Goal: Information Seeking & Learning: Learn about a topic

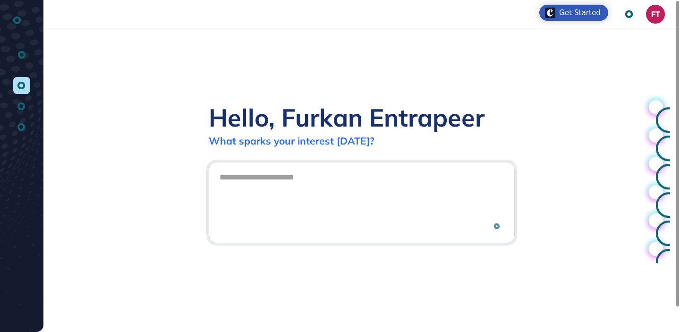
scroll to position [0, 0]
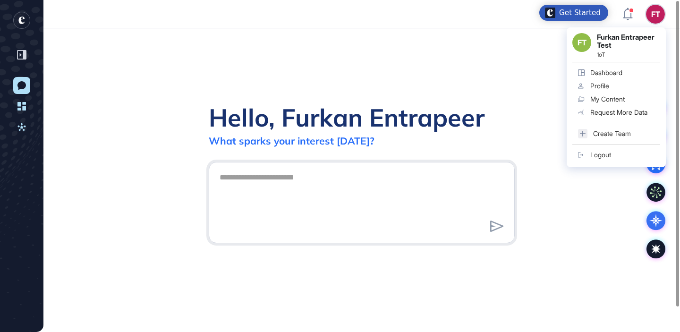
click at [608, 150] on link "Logout" at bounding box center [616, 154] width 88 height 13
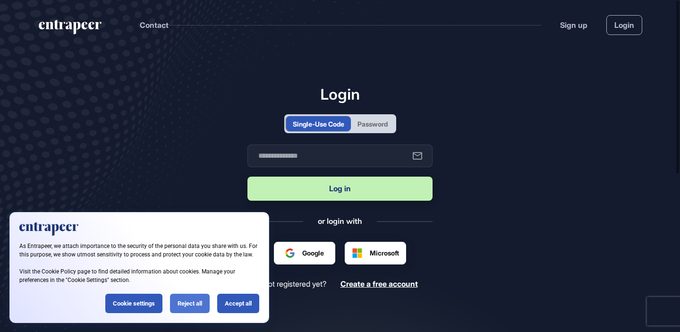
click at [194, 301] on div "Reject all" at bounding box center [190, 303] width 40 height 19
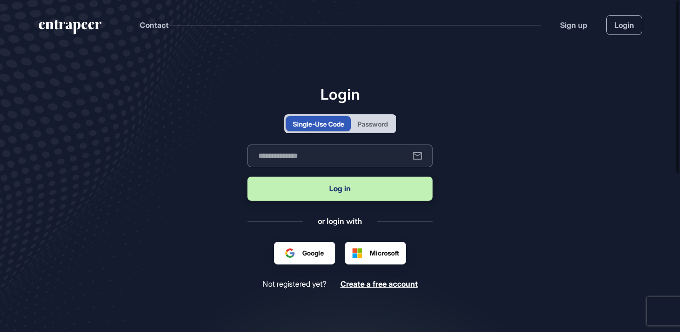
click at [339, 161] on input "text" at bounding box center [339, 155] width 185 height 23
type input "**********"
click at [247, 177] on button "Log in" at bounding box center [339, 189] width 185 height 24
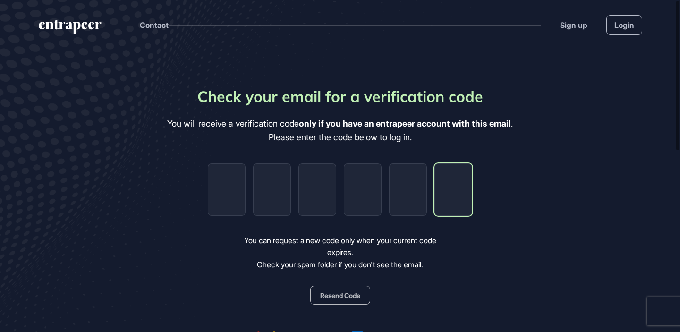
paste input "*"
type input "*"
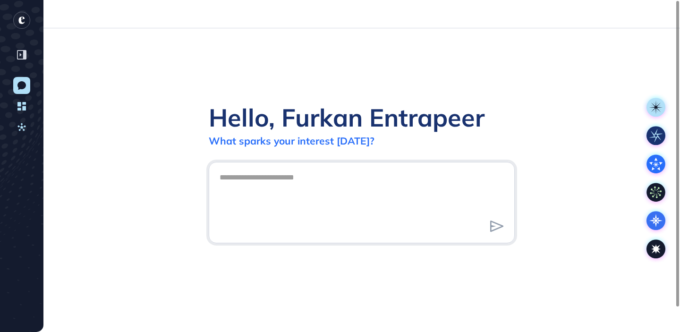
scroll to position [0, 0]
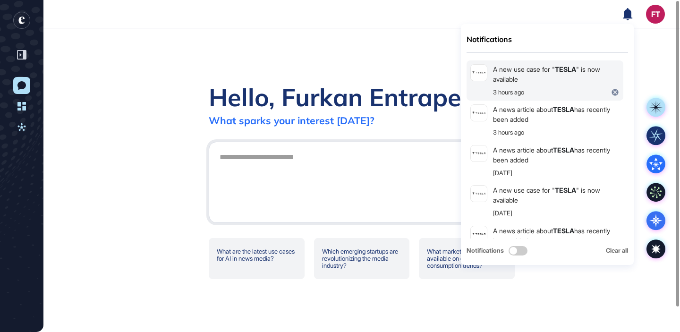
click at [595, 74] on div "A new use case for " TESLA " is now available" at bounding box center [556, 74] width 127 height 20
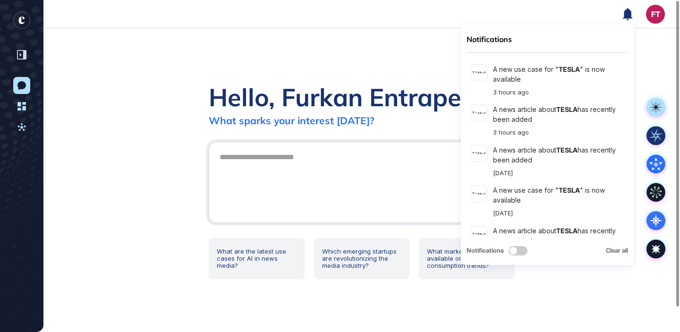
click at [25, 19] on icon "entrapeer-logo" at bounding box center [28, 32] width 34 height 42
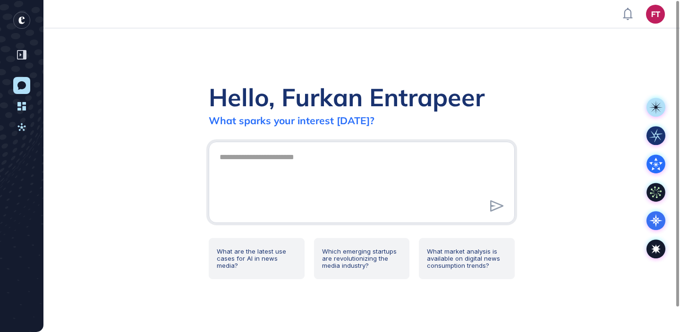
click at [339, 57] on div "Hello, Furkan Entrapeer What sparks your interest today? What are the latest us…" at bounding box center [361, 180] width 636 height 304
click at [453, 66] on div "Hello, Furkan Entrapeer What sparks your interest today? What are the latest us…" at bounding box center [361, 180] width 636 height 304
click at [413, 75] on div "Hello, Furkan Entrapeer What sparks your interest today? What are the latest us…" at bounding box center [361, 180] width 636 height 304
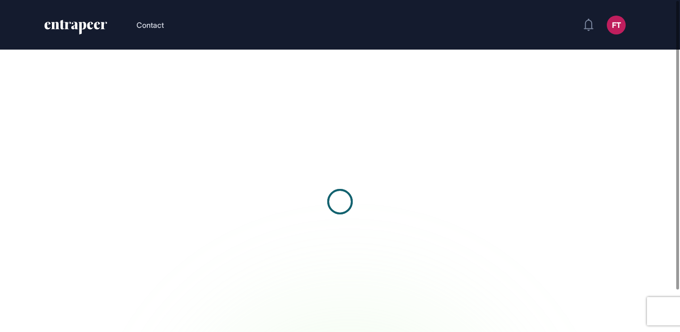
scroll to position [0, 0]
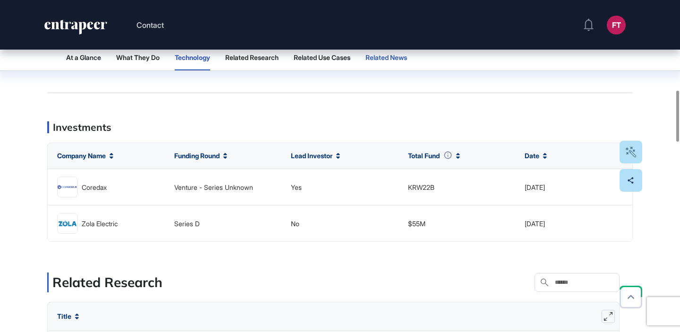
click at [404, 63] on button "Related News" at bounding box center [386, 57] width 42 height 25
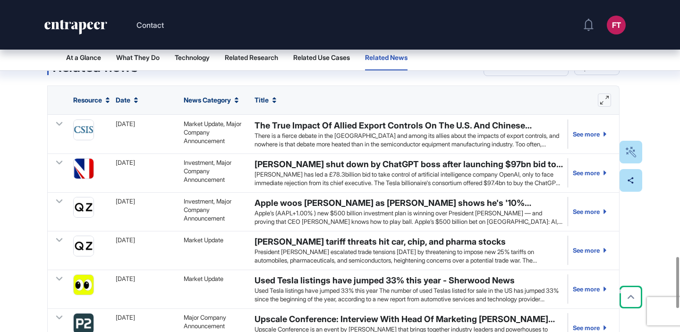
scroll to position [1673, 0]
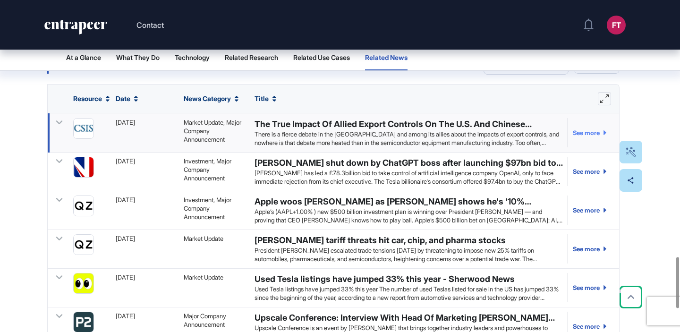
click at [589, 147] on link "See more" at bounding box center [587, 132] width 39 height 29
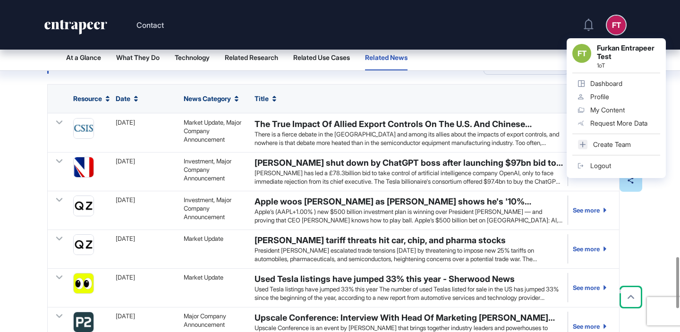
click at [605, 162] on div "Logout" at bounding box center [600, 166] width 21 height 8
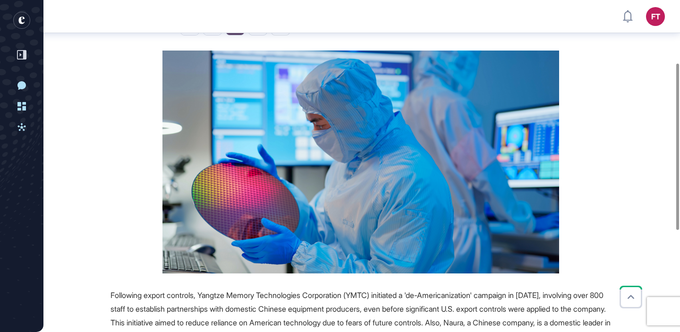
scroll to position [130, 0]
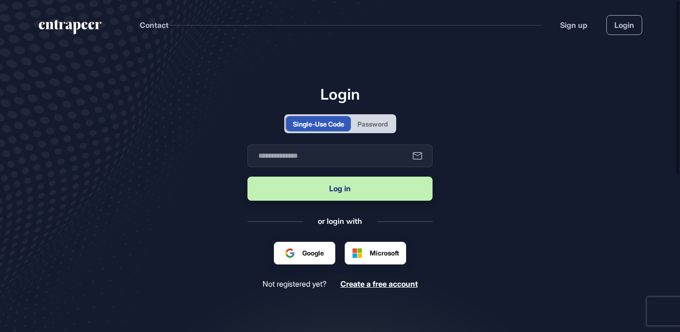
click at [384, 121] on div "Password" at bounding box center [372, 124] width 30 height 10
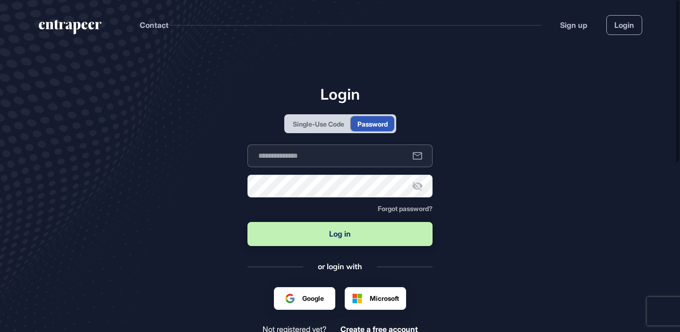
click at [343, 161] on input "text" at bounding box center [339, 155] width 185 height 23
type input "**********"
click at [247, 222] on button "Log in" at bounding box center [339, 234] width 185 height 24
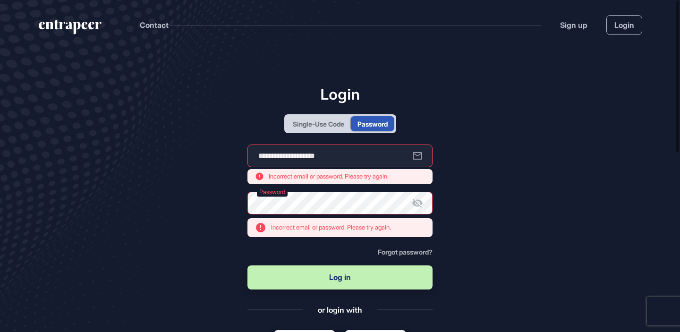
click at [419, 198] on icon at bounding box center [417, 202] width 11 height 11
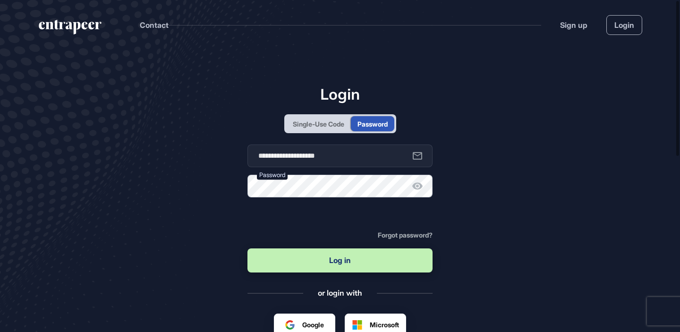
click at [247, 248] on button "Log in" at bounding box center [339, 260] width 185 height 24
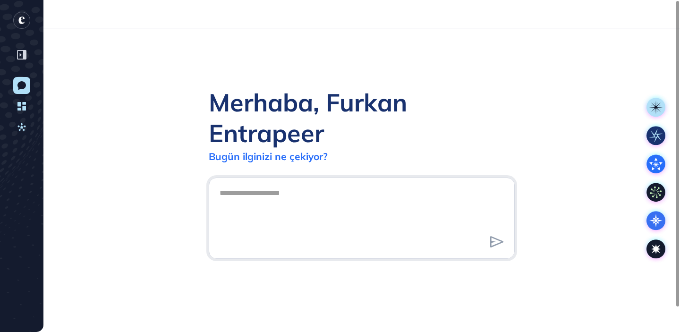
scroll to position [0, 0]
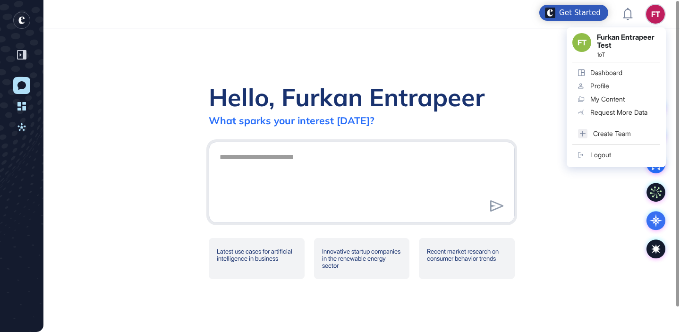
click at [609, 153] on div "Logout" at bounding box center [600, 155] width 21 height 8
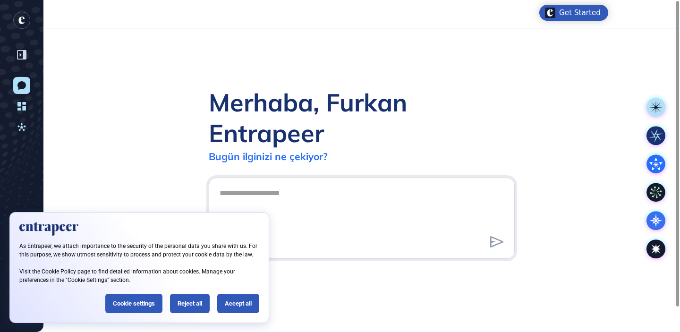
scroll to position [0, 0]
click at [184, 307] on div "Reject all" at bounding box center [190, 303] width 40 height 19
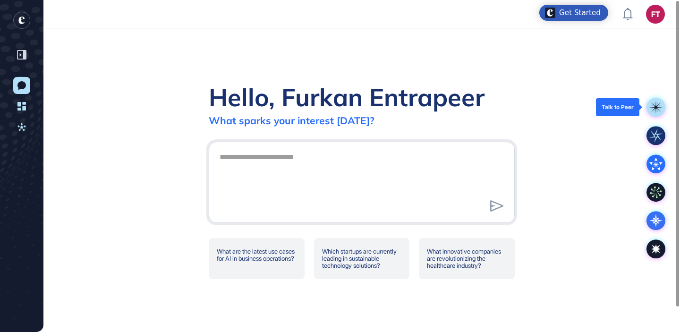
click at [652, 101] on rect at bounding box center [655, 107] width 19 height 19
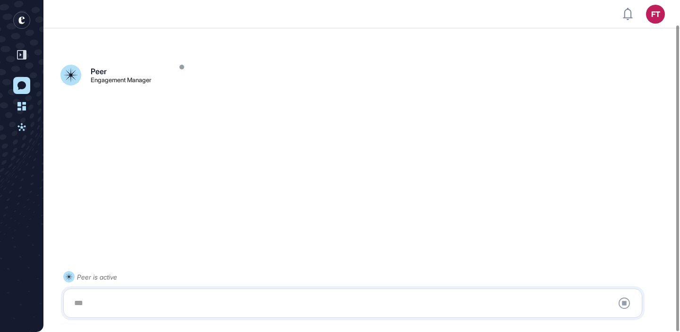
scroll to position [26, 0]
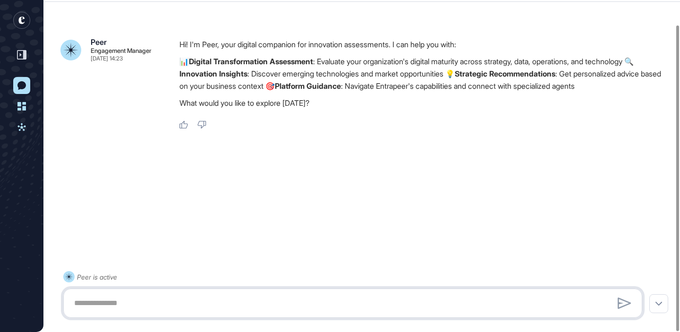
click at [356, 307] on textarea at bounding box center [352, 303] width 568 height 19
type textarea "**********"
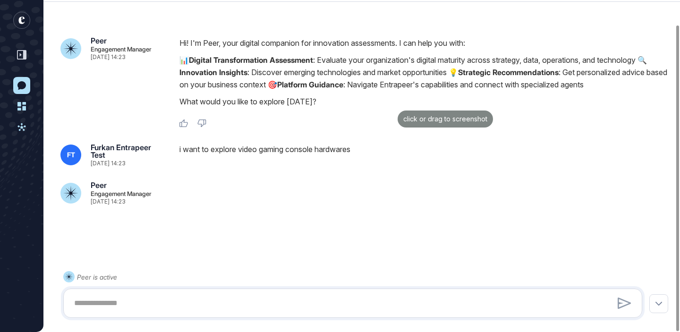
click at [395, 108] on div "click or drag to screenshot" at bounding box center [340, 166] width 680 height 332
click at [321, 149] on div "i want to explore video gaming console hardwares" at bounding box center [424, 155] width 491 height 23
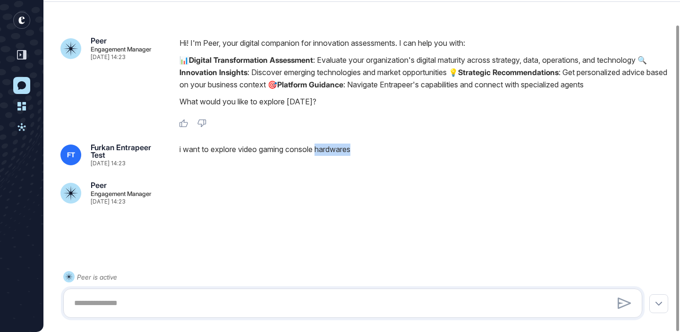
click at [321, 149] on div "i want to explore video gaming console hardwares" at bounding box center [424, 155] width 491 height 23
copy div "i want to explore video gaming console hardwares"
click at [307, 304] on textarea at bounding box center [352, 303] width 568 height 19
paste textarea "**********"
type textarea "**********"
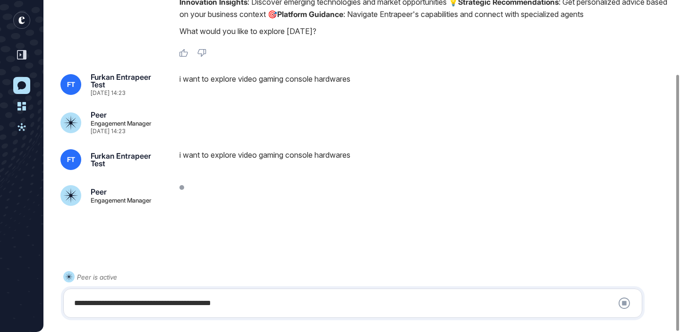
scroll to position [96, 0]
click at [23, 23] on icon "entrapeer-logo" at bounding box center [21, 21] width 6 height 8
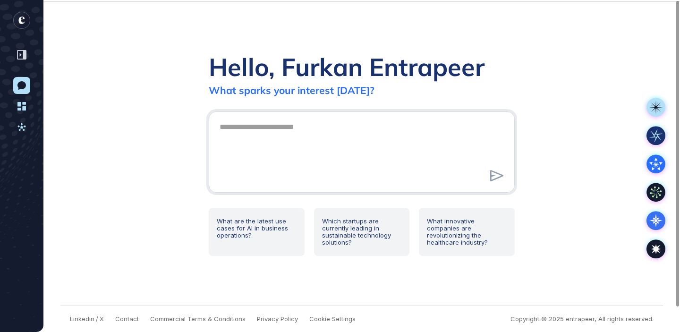
scroll to position [0, 0]
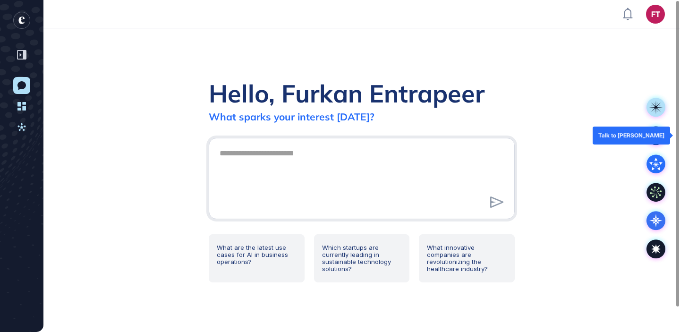
click at [655, 130] on rect at bounding box center [655, 135] width 19 height 19
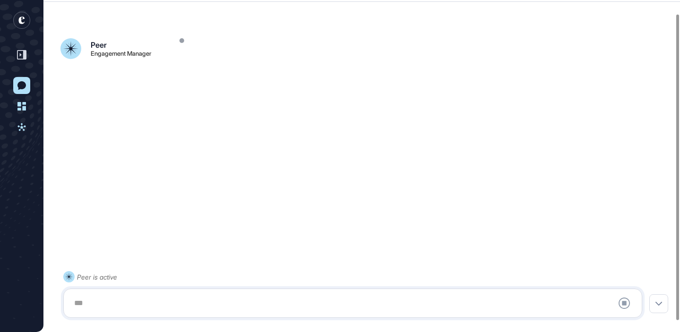
scroll to position [26, 0]
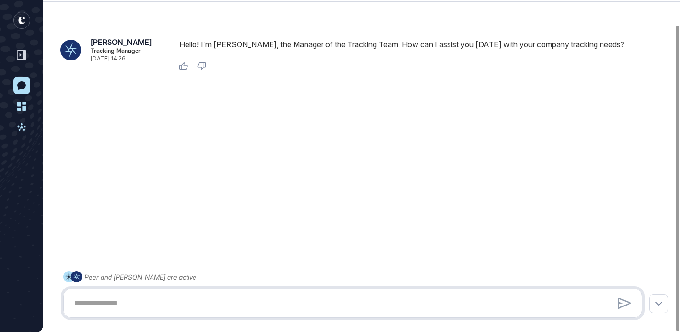
click at [338, 309] on textarea at bounding box center [352, 303] width 568 height 19
type textarea "**********"
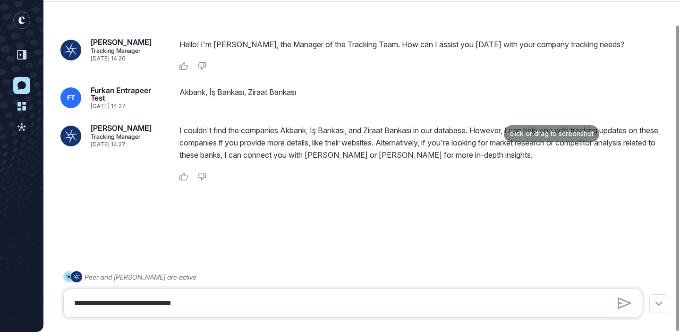
click at [501, 123] on div "click or drag to screenshot" at bounding box center [340, 166] width 680 height 332
click at [21, 24] on rect "entrapeer-logo" at bounding box center [21, 20] width 17 height 17
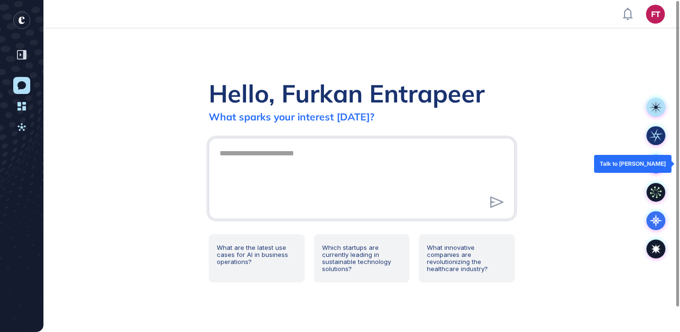
click at [659, 170] on icon at bounding box center [655, 163] width 19 height 19
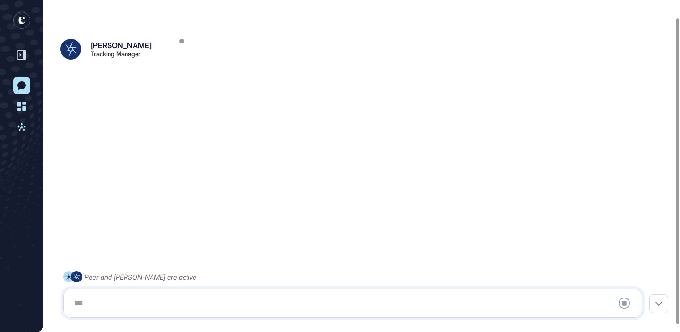
scroll to position [26, 0]
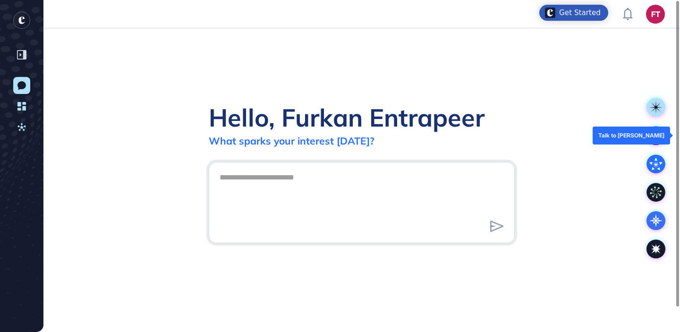
click at [653, 133] on icon at bounding box center [655, 135] width 13 height 13
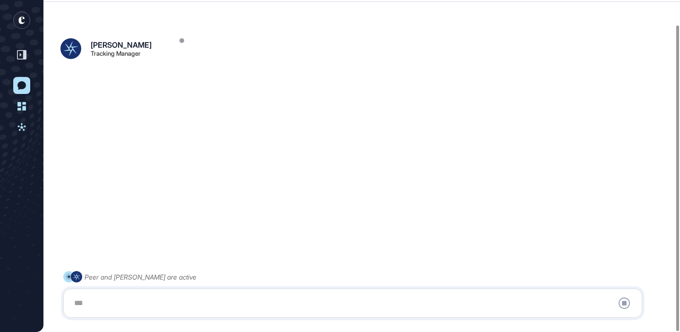
scroll to position [26, 0]
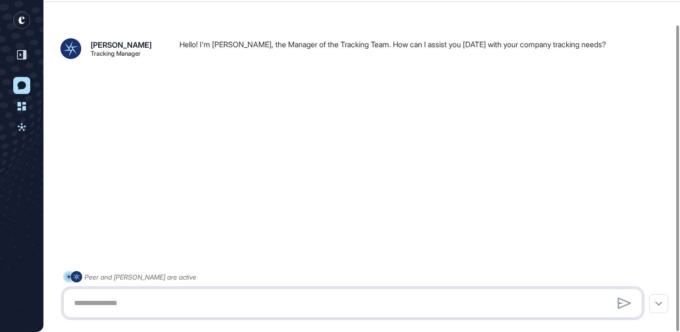
click at [284, 302] on textarea at bounding box center [352, 303] width 568 height 19
type textarea "**********"
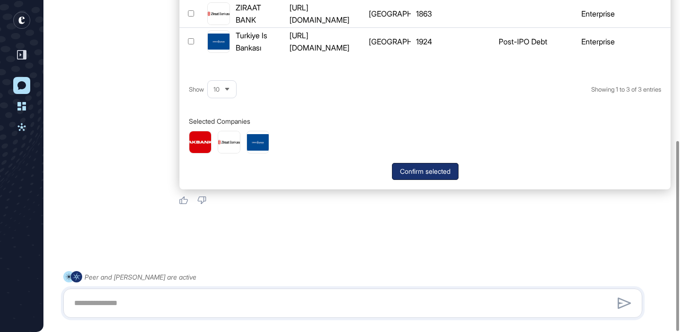
click at [407, 167] on button "Confirm selected" at bounding box center [425, 171] width 67 height 17
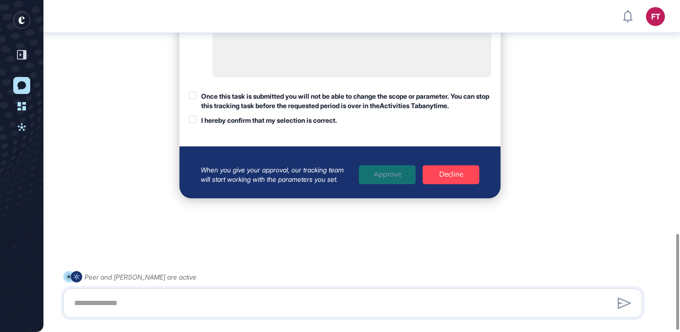
scroll to position [805, 0]
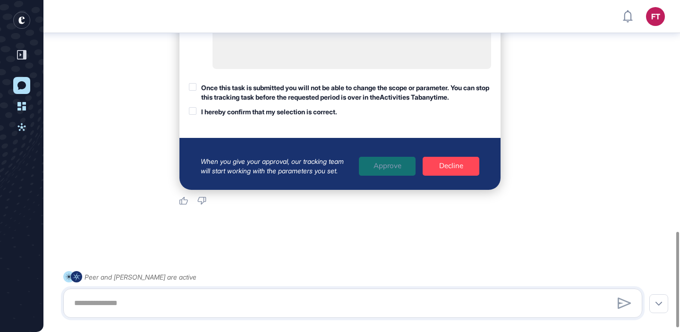
click at [304, 102] on div "Once this task is submitted you will not be able to change the scope or paramet…" at bounding box center [346, 92] width 290 height 18
click at [307, 117] on div "I hereby confirm that my selection is correct." at bounding box center [269, 111] width 136 height 9
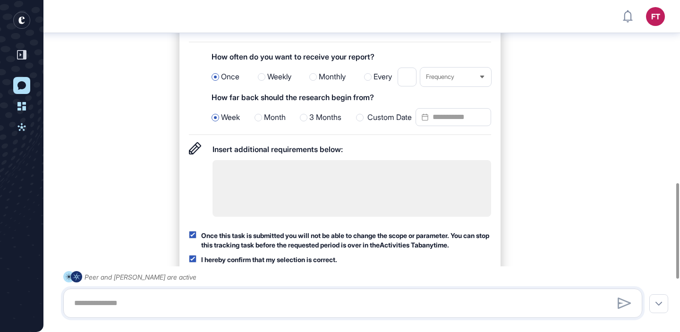
click at [273, 124] on span "Month" at bounding box center [275, 117] width 22 height 12
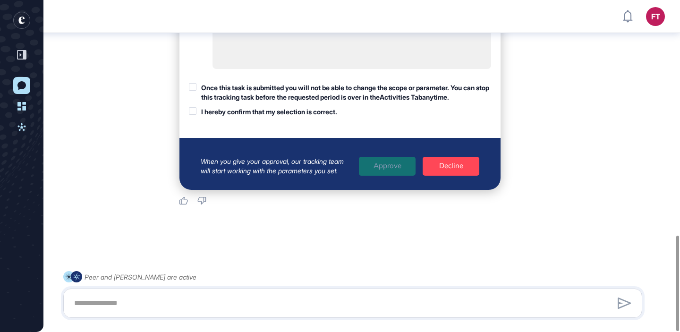
click at [341, 99] on div "Once this task is submitted you will not be able to change the scope or paramet…" at bounding box center [346, 92] width 290 height 18
click at [327, 112] on div "I hereby confirm that my selection is correct." at bounding box center [269, 111] width 136 height 9
click at [372, 153] on div "When you give your approval, our tracking team will start working with the para…" at bounding box center [340, 164] width 279 height 24
click at [375, 165] on div "Approve" at bounding box center [387, 166] width 57 height 19
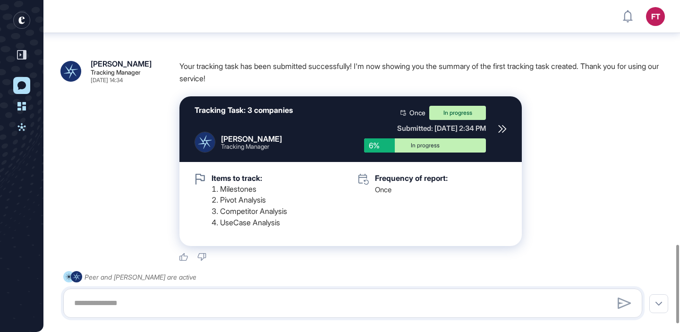
scroll to position [1062, 0]
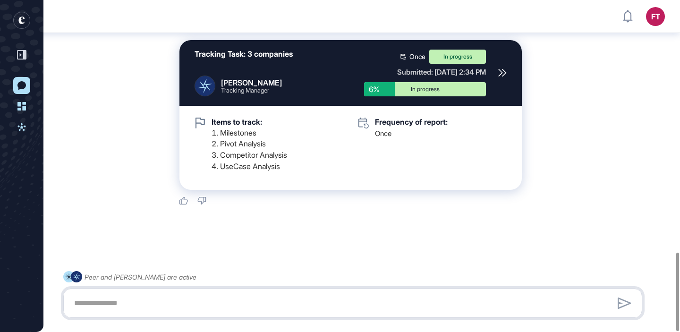
click at [277, 302] on textarea at bounding box center [352, 303] width 568 height 19
type textarea "**********"
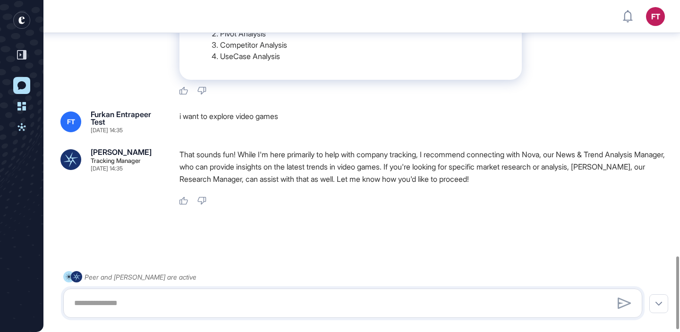
scroll to position [1172, 0]
click at [376, 300] on textarea at bounding box center [352, 303] width 568 height 19
type textarea "**********"
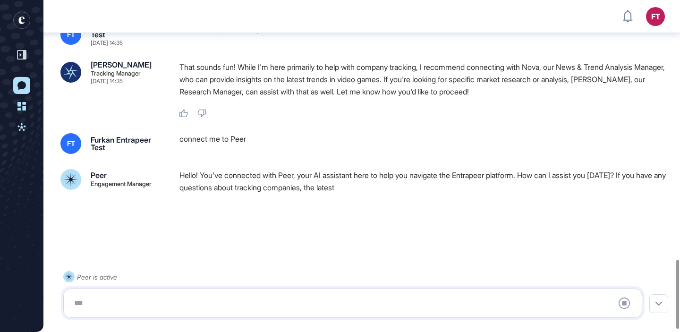
scroll to position [1260, 0]
click at [285, 314] on div "Stop Query" at bounding box center [352, 302] width 579 height 29
click at [295, 307] on div at bounding box center [352, 303] width 568 height 19
click at [234, 307] on textarea at bounding box center [352, 303] width 568 height 19
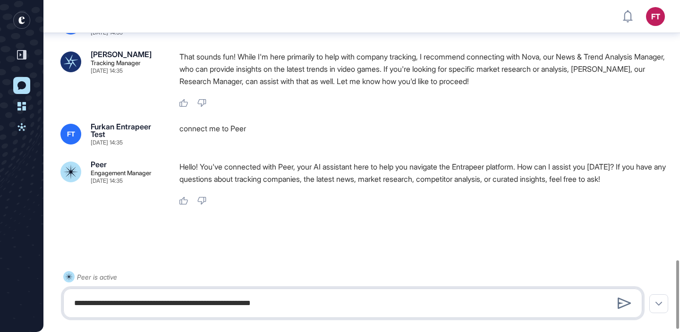
type textarea "**********"
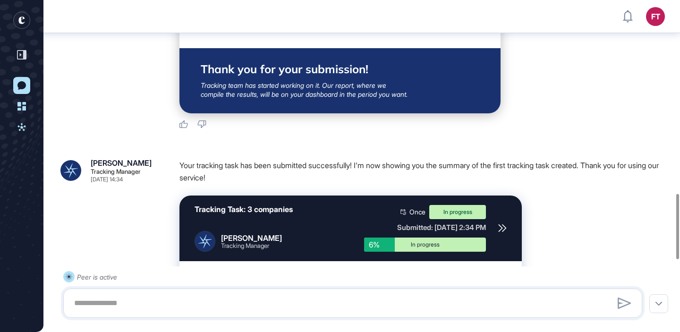
scroll to position [1025, 0]
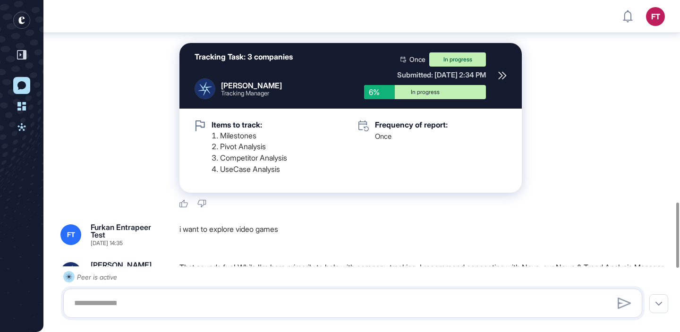
click at [21, 15] on rect "entrapeer-logo" at bounding box center [21, 20] width 17 height 17
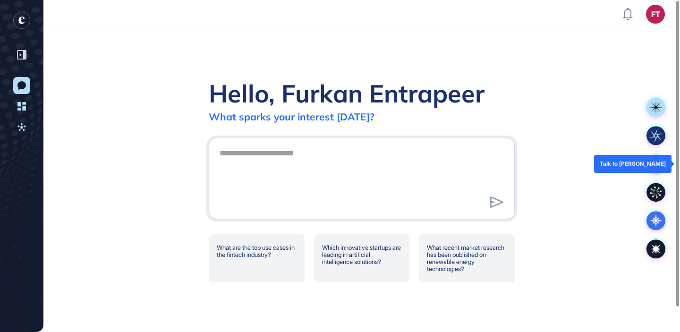
click at [654, 164] on icon at bounding box center [656, 164] width 7 height 0
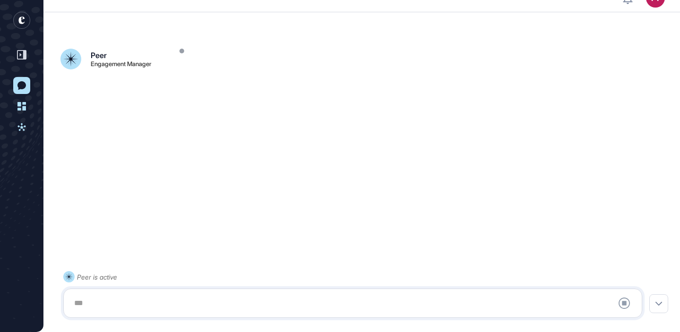
scroll to position [26, 0]
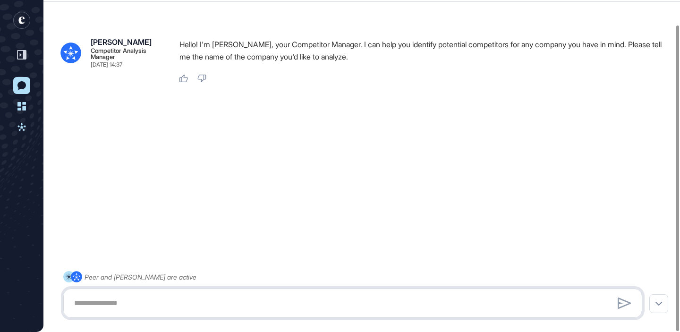
click at [325, 297] on textarea at bounding box center [352, 303] width 568 height 19
type textarea "**********"
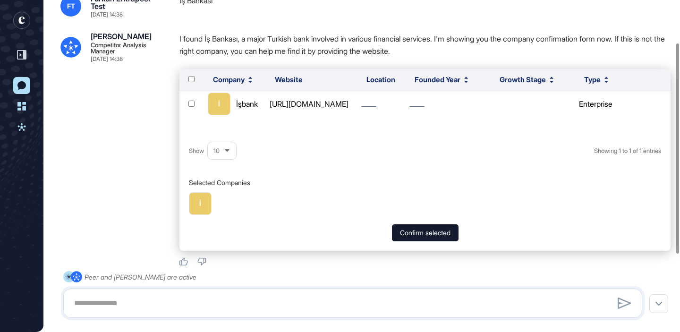
scroll to position [165, 0]
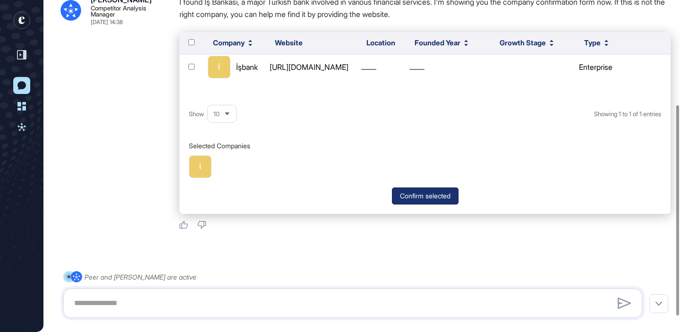
click at [412, 193] on button "Confirm selected" at bounding box center [425, 195] width 67 height 17
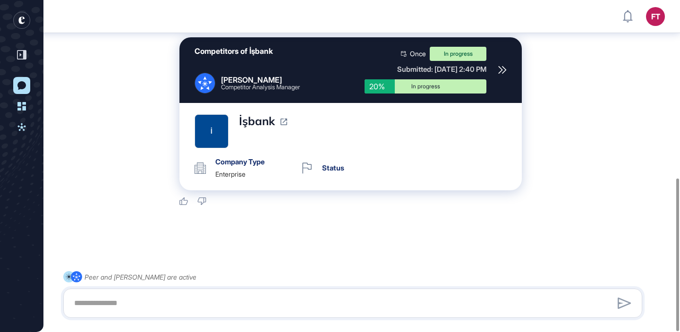
scroll to position [386, 0]
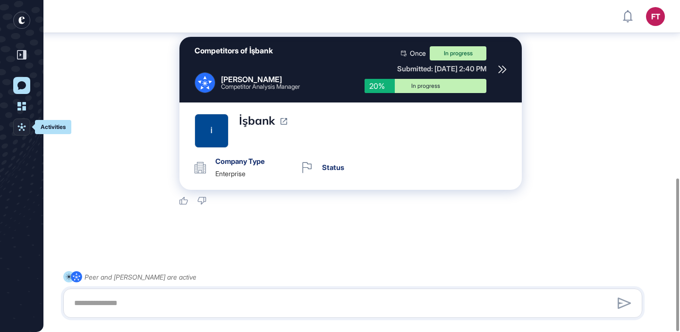
click at [25, 125] on icon at bounding box center [21, 127] width 8 height 8
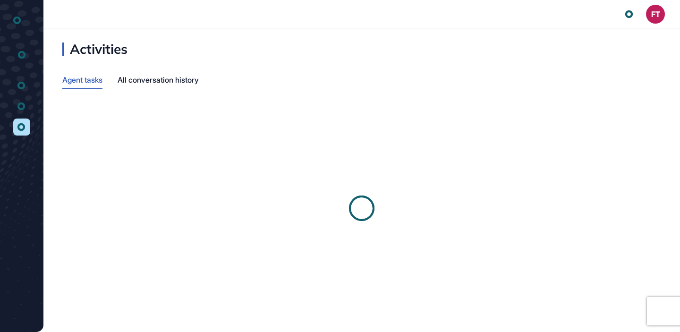
scroll to position [0, 0]
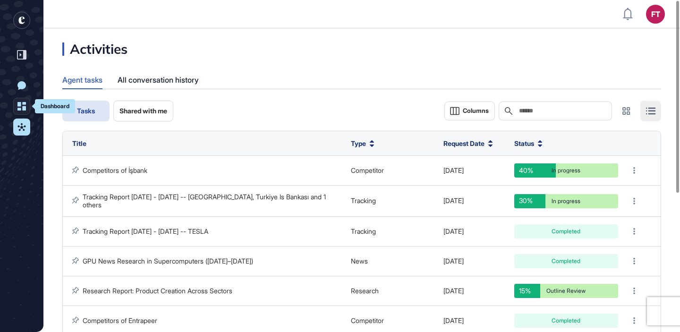
click at [21, 110] on icon at bounding box center [21, 106] width 8 height 8
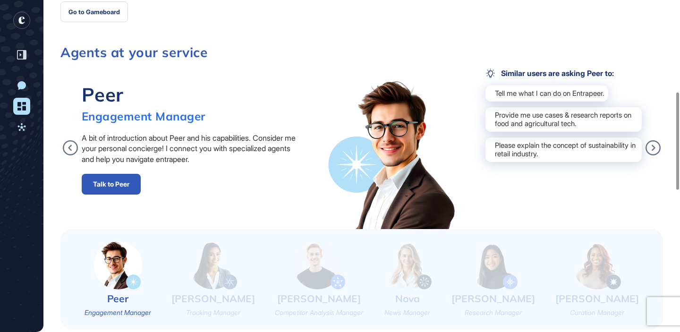
scroll to position [314, 0]
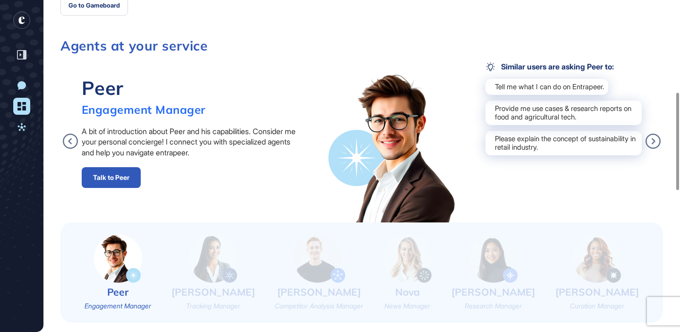
click at [432, 258] on img at bounding box center [407, 258] width 48 height 49
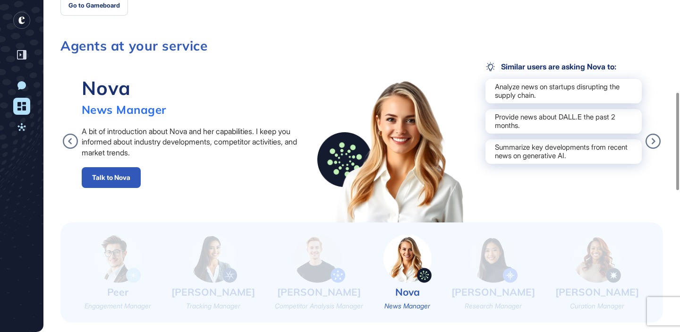
click at [135, 175] on link "Talk to Nova" at bounding box center [111, 177] width 59 height 21
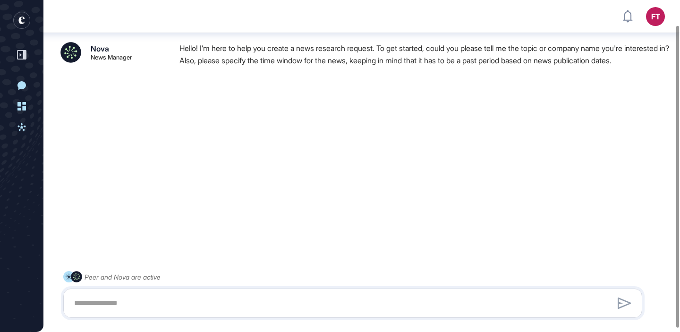
scroll to position [27, 0]
click at [24, 23] on rect "entrapeer-logo" at bounding box center [21, 20] width 17 height 17
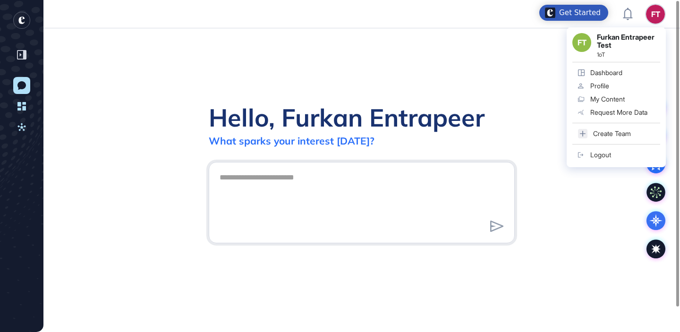
click at [623, 80] on link "Profile" at bounding box center [616, 85] width 88 height 13
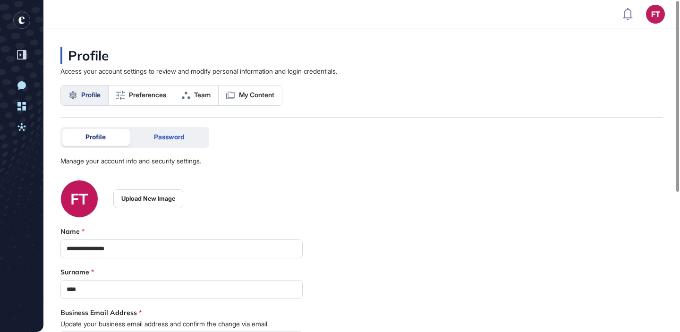
click at [152, 132] on div "Password" at bounding box center [169, 137] width 76 height 17
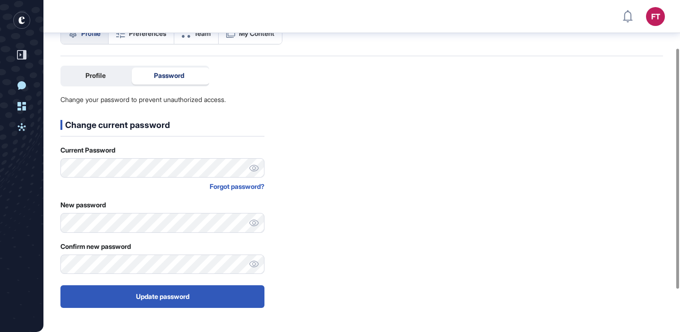
scroll to position [67, 0]
click at [255, 216] on div at bounding box center [253, 221] width 21 height 19
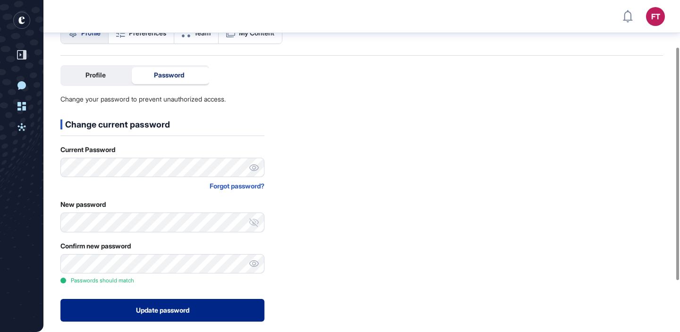
click at [222, 311] on button "Update password" at bounding box center [162, 310] width 204 height 23
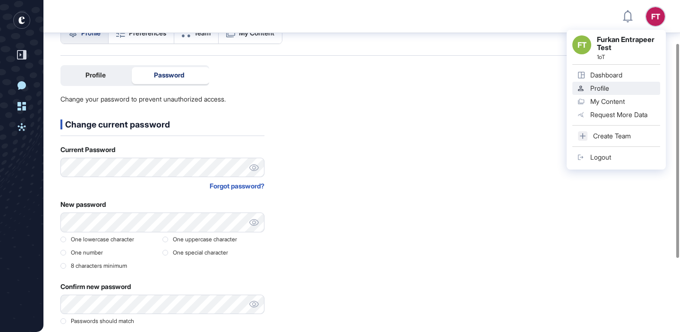
click at [605, 150] on div "FT Furkan Entrapeer Test 1oT Dashboard Profile My Content Request More Data Cre…" at bounding box center [616, 100] width 99 height 140
click at [599, 158] on div "Logout" at bounding box center [600, 157] width 21 height 8
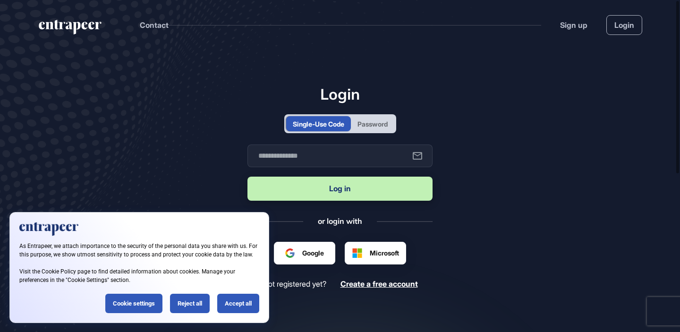
click at [388, 118] on div "Password" at bounding box center [372, 123] width 43 height 15
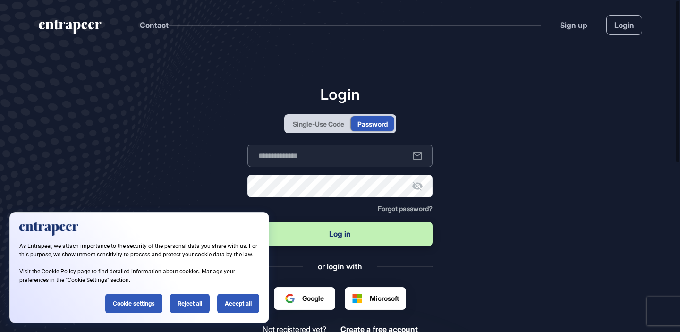
click at [350, 153] on input "text" at bounding box center [339, 155] width 185 height 23
type input "**********"
click at [247, 222] on button "Log in" at bounding box center [339, 234] width 185 height 24
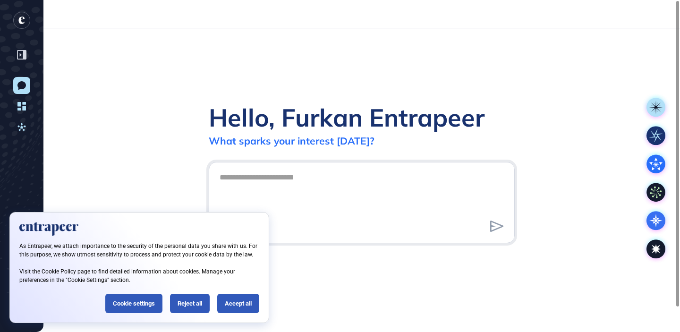
scroll to position [0, 0]
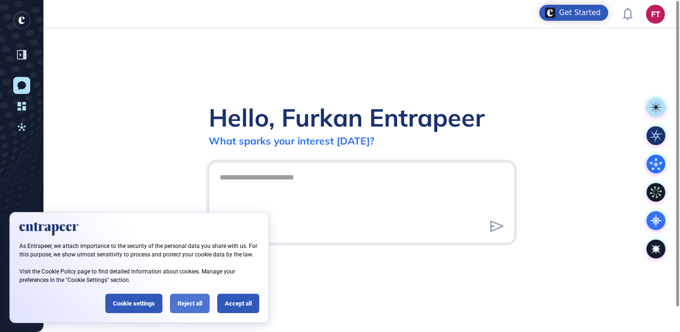
click at [187, 305] on div "Reject all" at bounding box center [190, 303] width 40 height 19
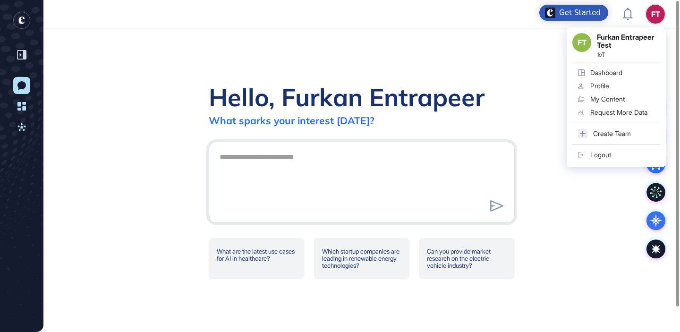
click at [615, 78] on link "Dashboard" at bounding box center [616, 72] width 88 height 13
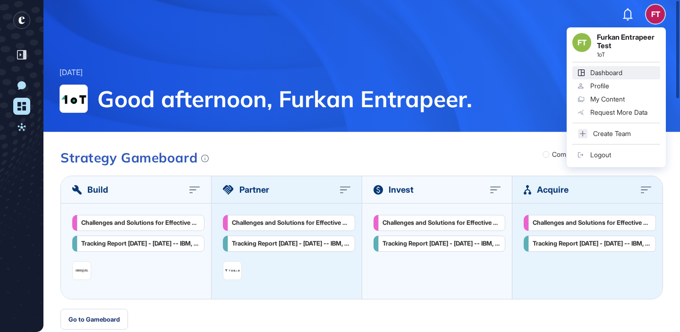
click at [620, 81] on link "Profile" at bounding box center [616, 85] width 88 height 13
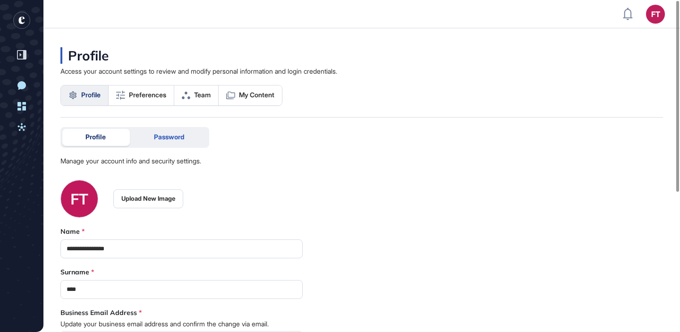
click at [169, 136] on span "Password" at bounding box center [169, 137] width 30 height 8
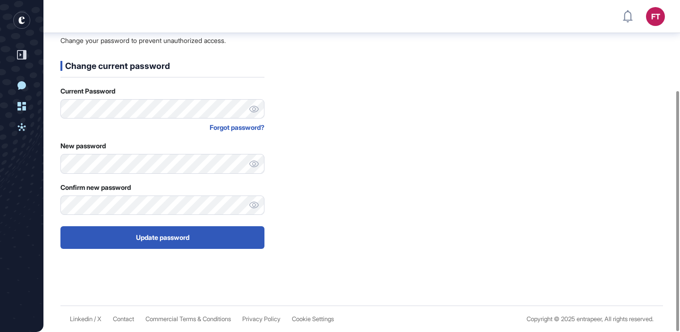
click at [233, 128] on div "Forgot password?" at bounding box center [162, 127] width 204 height 10
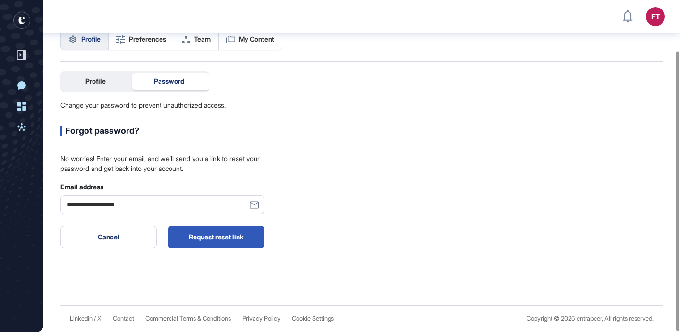
scroll to position [60, 0]
click at [198, 244] on button "Request reset link" at bounding box center [216, 237] width 96 height 23
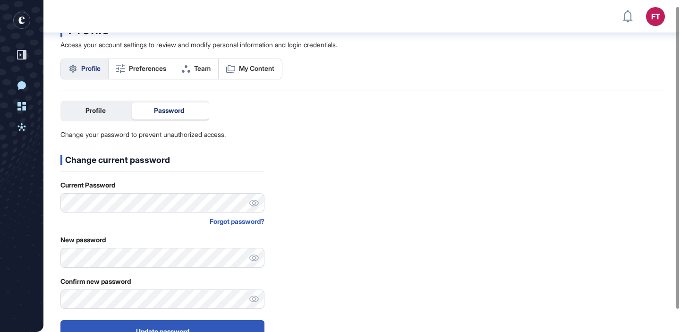
scroll to position [0, 0]
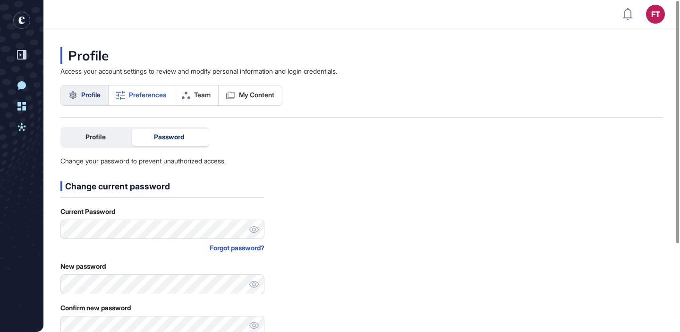
click at [130, 100] on link "Preferences" at bounding box center [142, 95] width 66 height 20
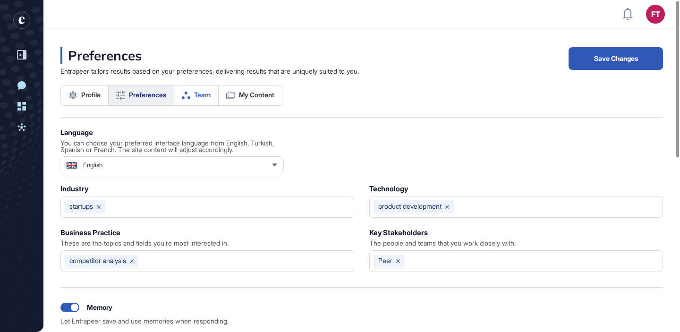
click at [195, 99] on link "Team" at bounding box center [196, 95] width 44 height 20
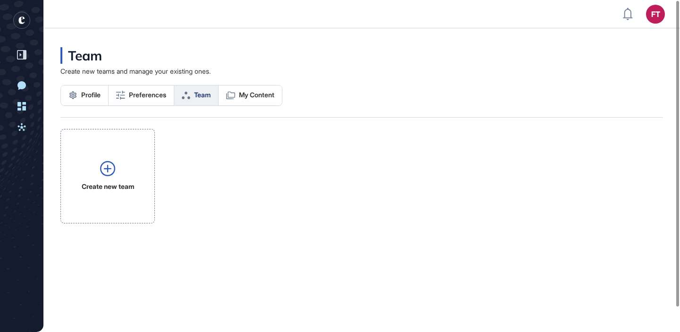
scroll to position [2, 0]
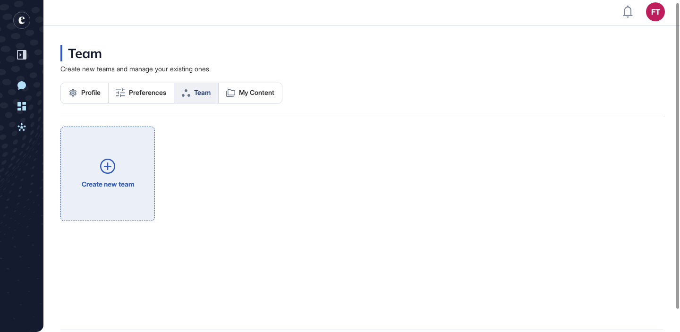
click at [130, 155] on link "Create new team" at bounding box center [107, 174] width 94 height 94
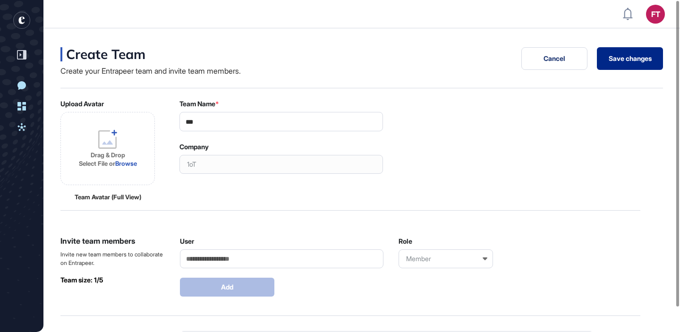
click at [625, 67] on button "Save changes" at bounding box center [630, 58] width 66 height 23
click at [600, 64] on button "Save changes" at bounding box center [630, 58] width 66 height 23
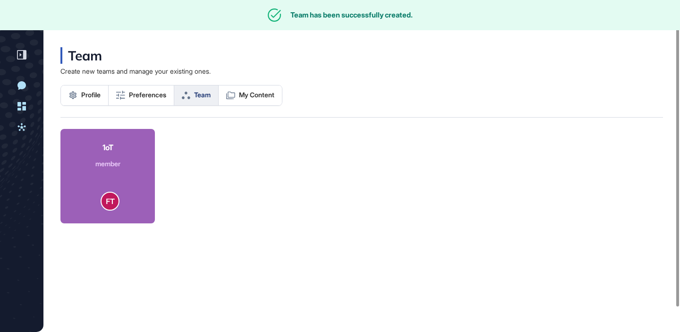
click at [104, 145] on div "1oT" at bounding box center [107, 147] width 25 height 11
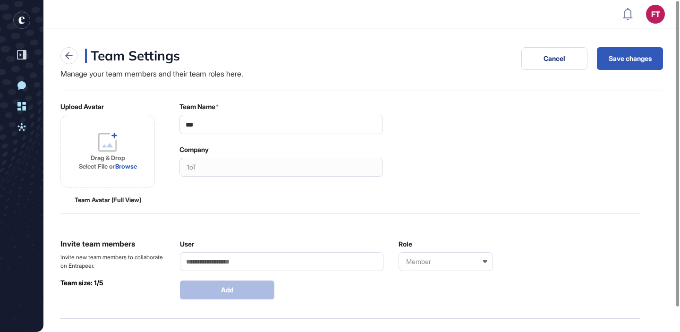
scroll to position [168, 0]
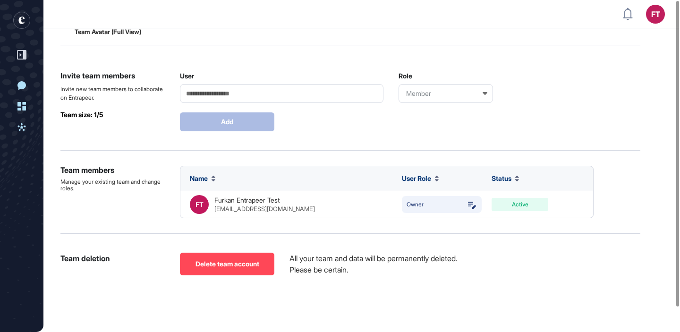
click at [221, 261] on button "Delete team account" at bounding box center [227, 264] width 94 height 23
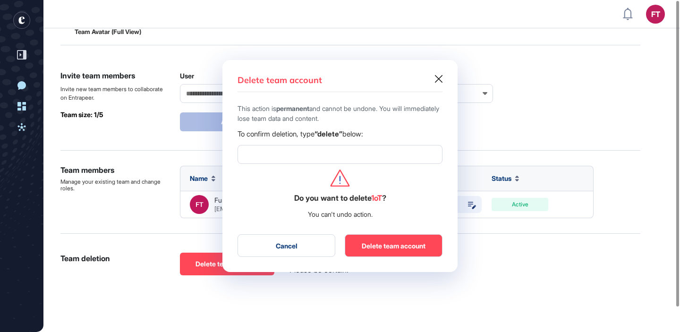
click at [310, 157] on input at bounding box center [340, 154] width 205 height 19
type input "******"
click at [375, 252] on button "Delete team account" at bounding box center [394, 245] width 98 height 23
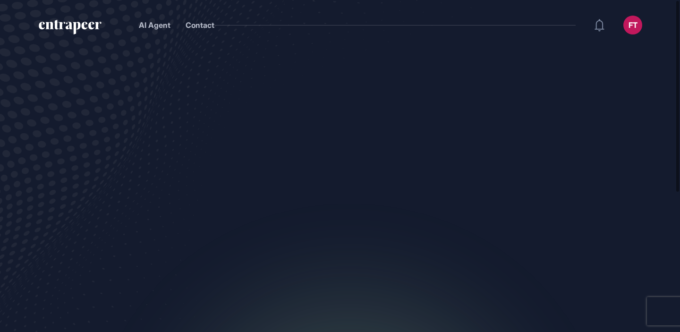
scroll to position [0, 0]
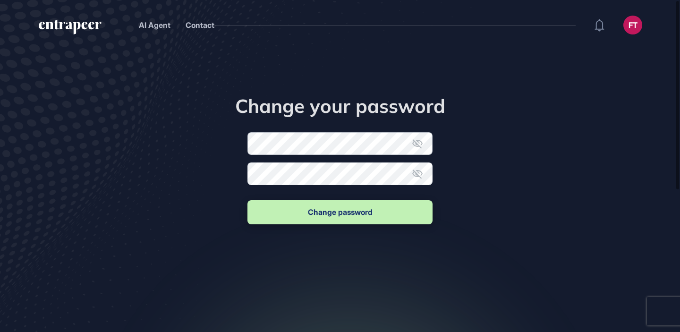
click at [338, 147] on form "New password Confirm new password Change password" at bounding box center [339, 179] width 185 height 94
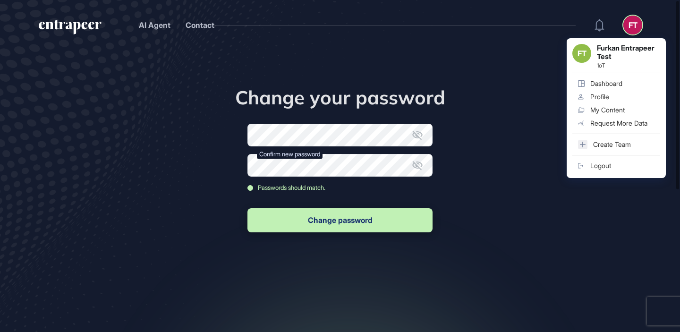
click at [635, 162] on link "Logout" at bounding box center [616, 165] width 88 height 13
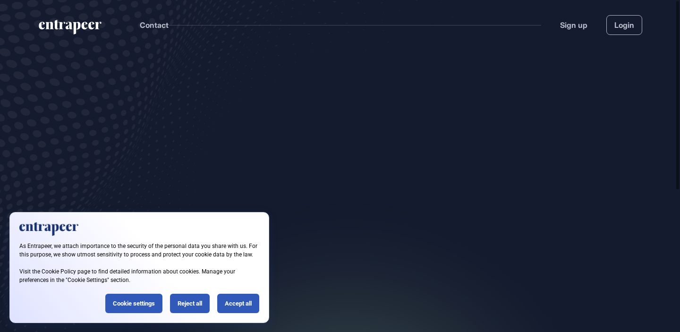
scroll to position [0, 0]
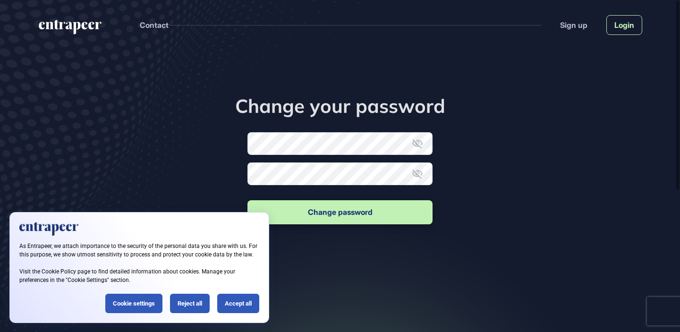
click at [624, 27] on link "Login" at bounding box center [624, 25] width 36 height 20
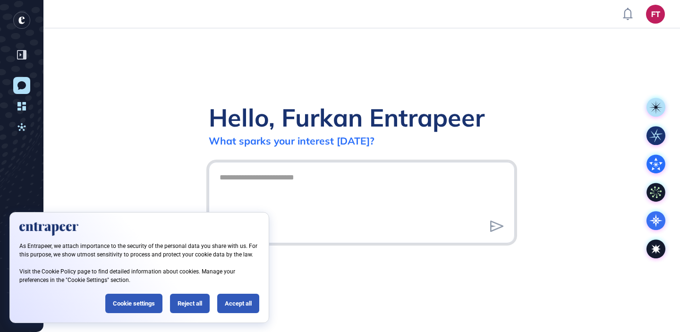
scroll to position [0, 0]
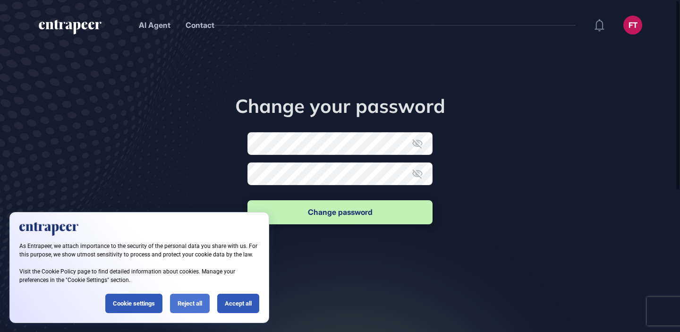
click at [186, 302] on div "Reject all" at bounding box center [190, 303] width 40 height 19
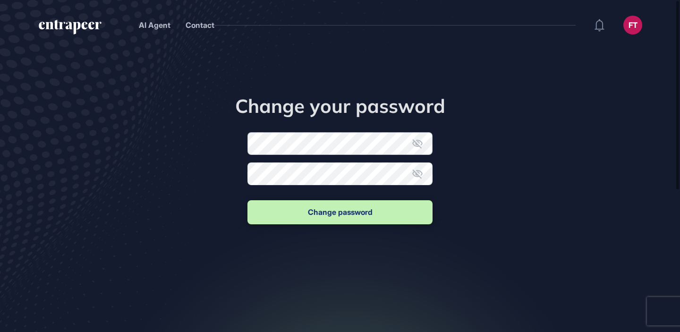
click at [332, 151] on form "New password Confirm new password Change password" at bounding box center [339, 179] width 185 height 94
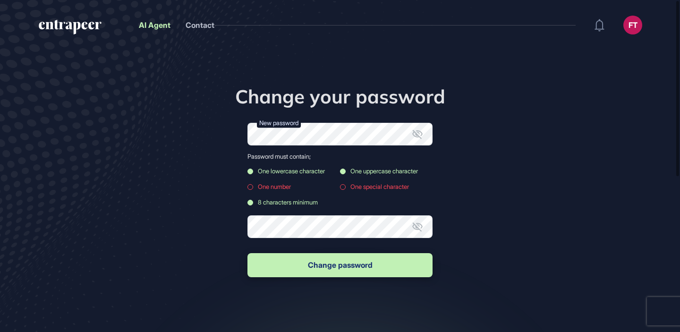
click at [161, 25] on link "AI Agent" at bounding box center [155, 24] width 32 height 9
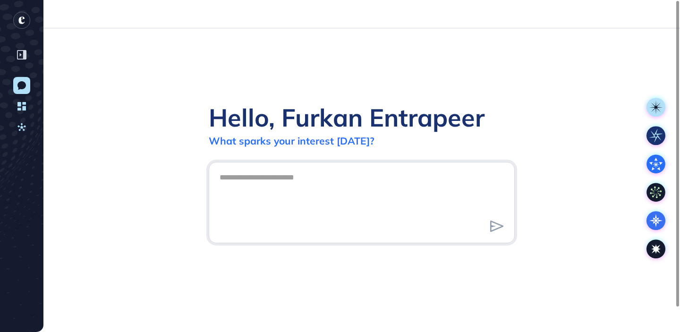
scroll to position [0, 0]
click at [21, 19] on icon "entrapeer-logo" at bounding box center [18, 22] width 15 height 21
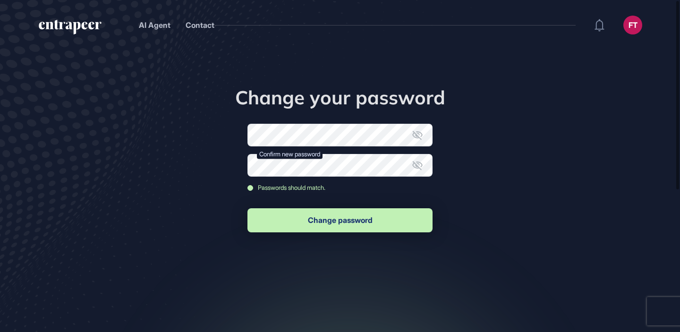
click at [382, 216] on button "Change password" at bounding box center [339, 220] width 185 height 24
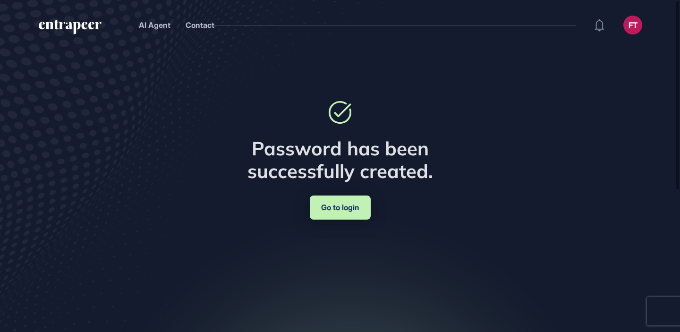
click at [352, 207] on link "Go to login" at bounding box center [340, 207] width 61 height 24
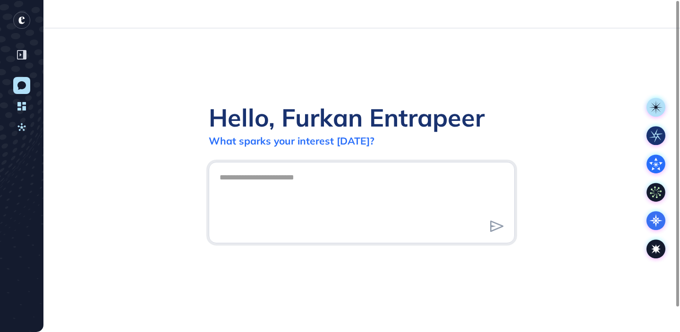
scroll to position [0, 0]
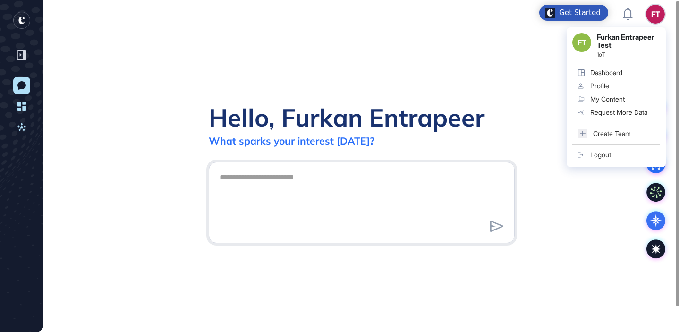
click at [608, 151] on div "Logout" at bounding box center [600, 155] width 21 height 8
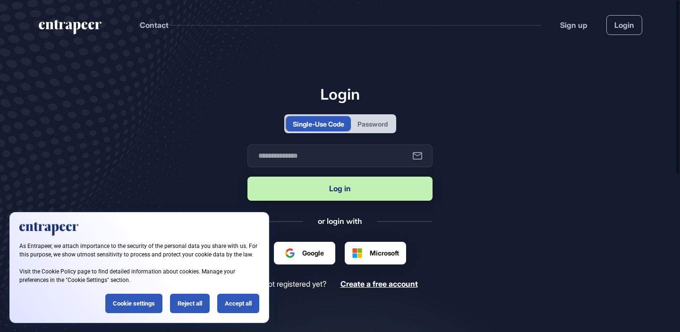
scroll to position [0, 0]
click at [372, 122] on div "Password" at bounding box center [372, 124] width 30 height 10
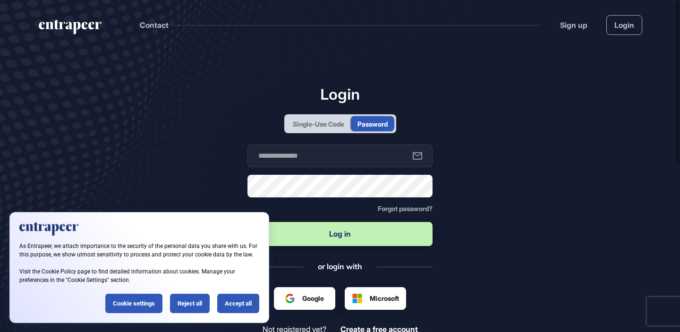
scroll to position [0, 0]
click at [315, 159] on input "text" at bounding box center [339, 155] width 185 height 23
type input "*"
click at [295, 158] on input "*" at bounding box center [339, 155] width 185 height 23
click at [295, 158] on input "text" at bounding box center [339, 155] width 185 height 23
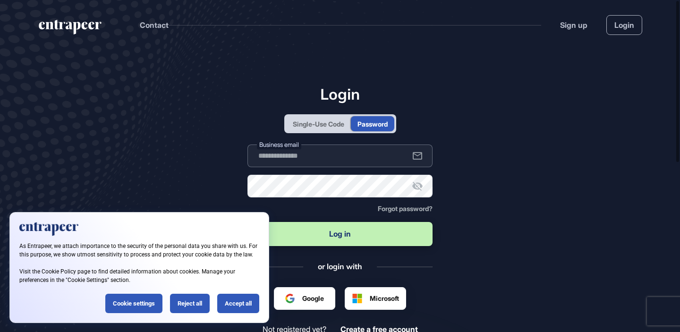
type input "**********"
click at [247, 222] on button "Log in" at bounding box center [339, 234] width 185 height 24
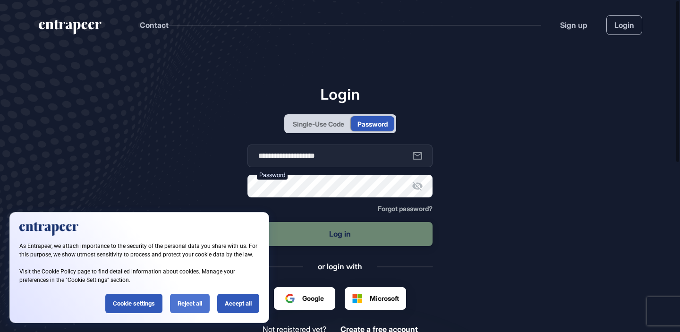
click at [196, 299] on div "Reject all" at bounding box center [190, 303] width 40 height 19
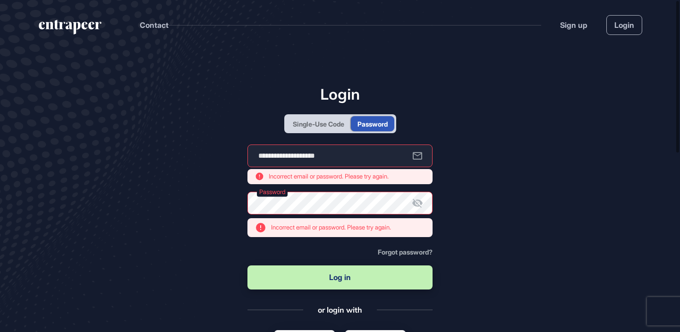
click at [422, 202] on icon at bounding box center [417, 202] width 11 height 11
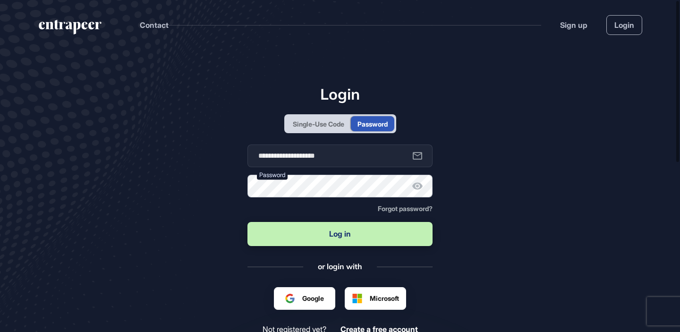
click at [247, 222] on button "Log in" at bounding box center [339, 234] width 185 height 24
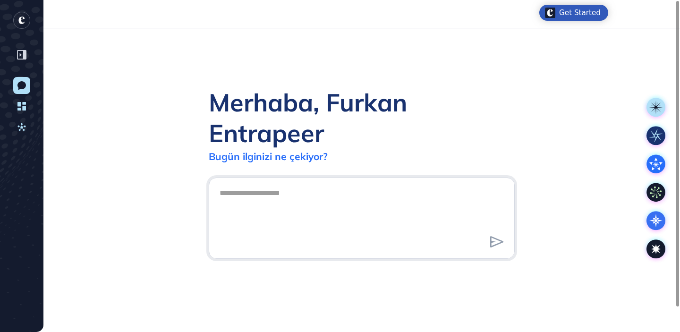
scroll to position [0, 0]
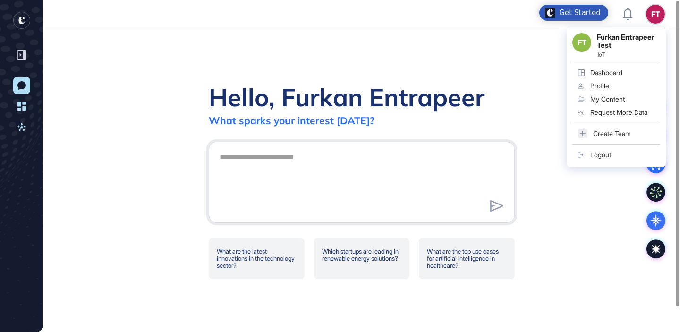
click at [623, 81] on link "Profile" at bounding box center [616, 85] width 88 height 13
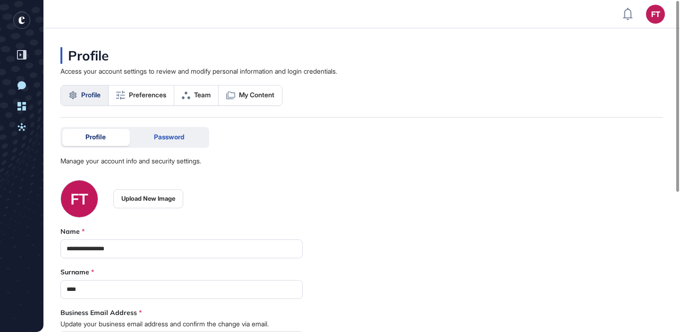
click at [186, 132] on div "Password" at bounding box center [169, 137] width 76 height 17
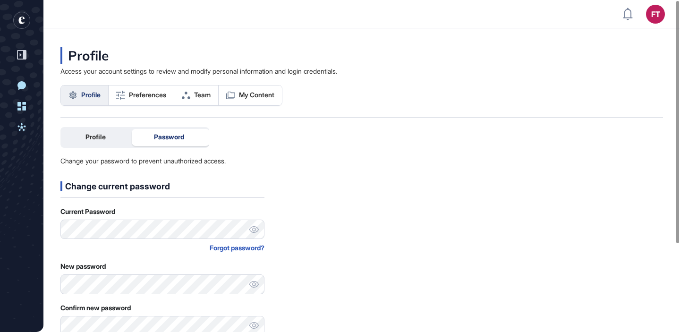
click at [244, 239] on div "Current Password Forgot password?" at bounding box center [162, 229] width 204 height 45
click at [236, 246] on div "Forgot password?" at bounding box center [162, 248] width 204 height 10
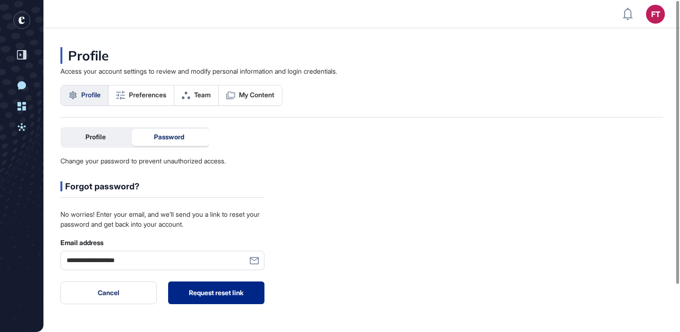
click at [253, 285] on button "Request reset link" at bounding box center [216, 292] width 96 height 23
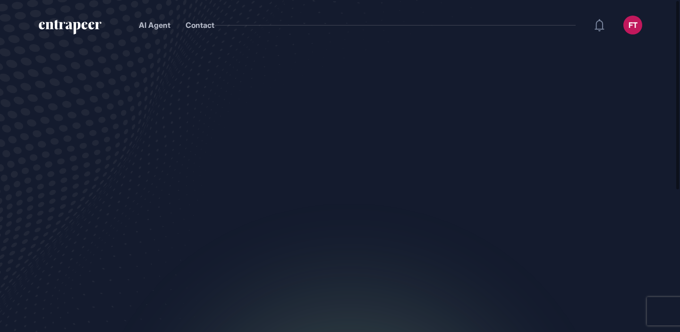
scroll to position [0, 0]
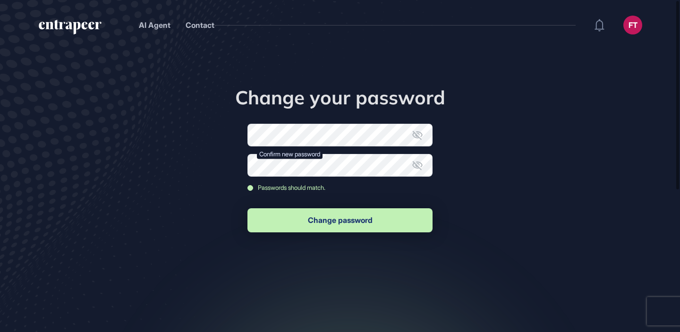
click at [363, 212] on button "Change password" at bounding box center [339, 220] width 185 height 24
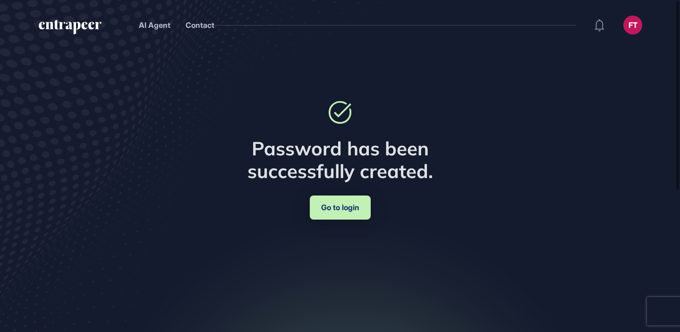
click at [353, 208] on link "Go to login" at bounding box center [340, 207] width 61 height 24
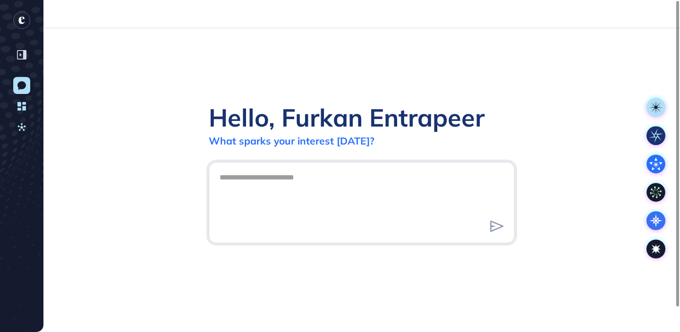
scroll to position [0, 0]
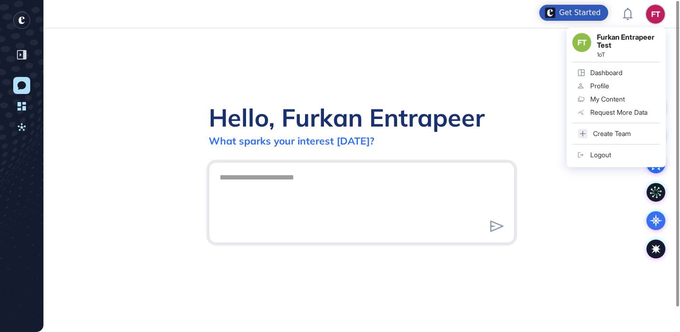
click at [608, 149] on link "Logout" at bounding box center [616, 154] width 88 height 13
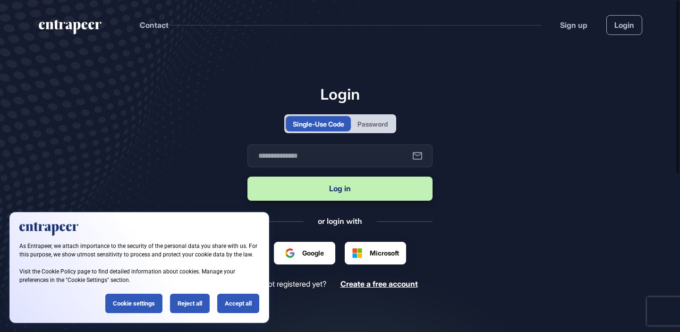
click at [374, 123] on div "Password" at bounding box center [372, 124] width 30 height 10
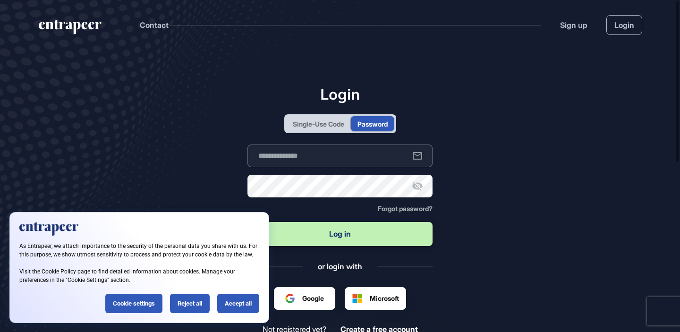
click at [353, 151] on input "text" at bounding box center [339, 155] width 185 height 23
type input "**********"
click at [420, 185] on icon at bounding box center [417, 186] width 10 height 9
click at [247, 222] on button "Log in" at bounding box center [339, 234] width 185 height 24
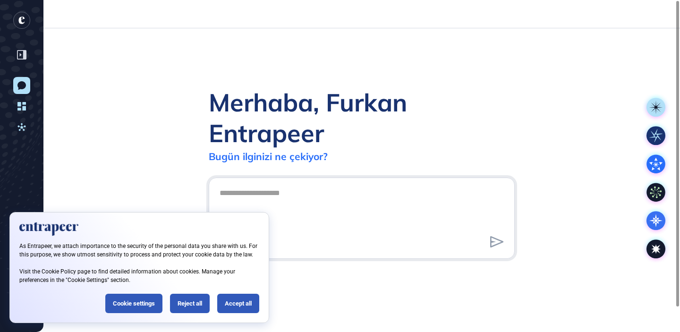
scroll to position [0, 0]
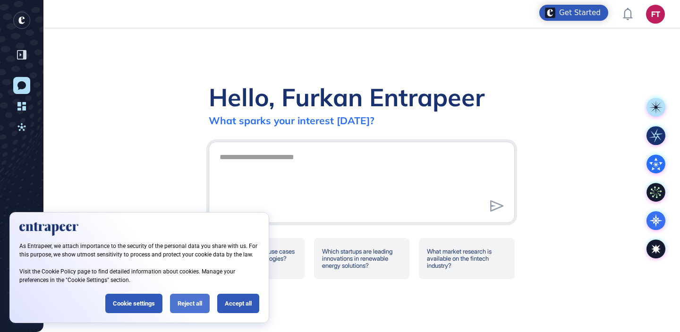
click at [206, 304] on div "Reject all" at bounding box center [190, 303] width 40 height 19
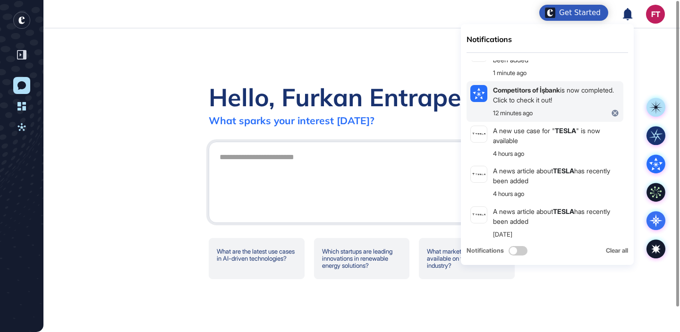
scroll to position [0, 0]
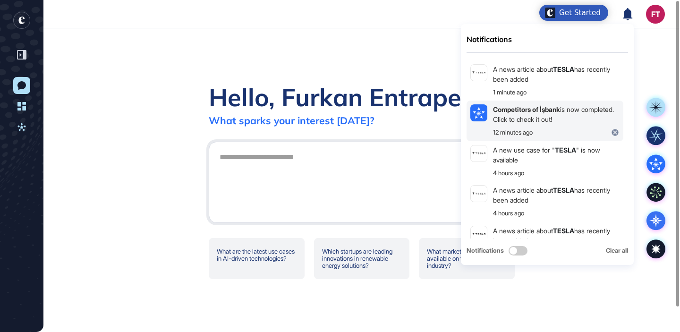
click at [587, 102] on div "Competitors of İşbank is now completed. Click to check it out! 12 minutes ago" at bounding box center [545, 121] width 157 height 41
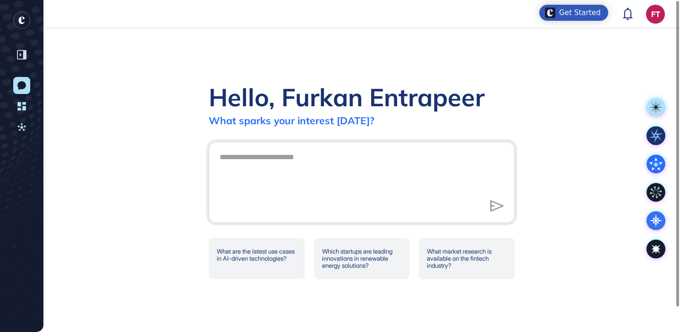
click at [325, 55] on div "Hello, Furkan Entrapeer What sparks your interest today? What are the latest us…" at bounding box center [361, 180] width 636 height 304
click at [22, 129] on icon at bounding box center [21, 127] width 8 height 8
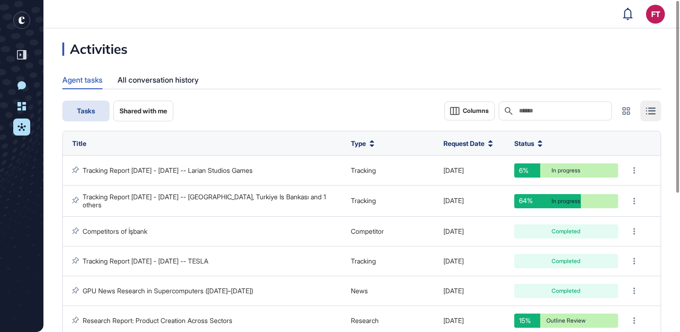
click at [24, 23] on rect "entrapeer-logo" at bounding box center [21, 20] width 17 height 17
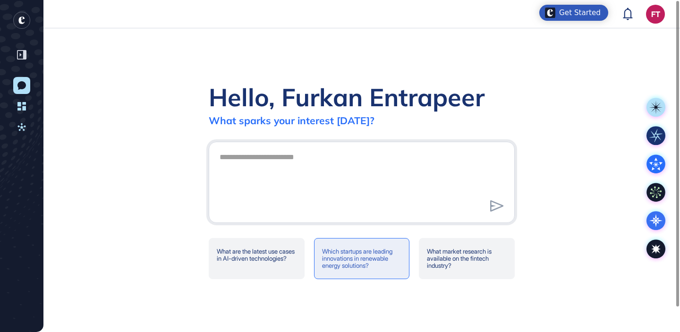
click at [348, 250] on div "Which startups are leading innovations in renewable energy solutions?" at bounding box center [362, 258] width 96 height 41
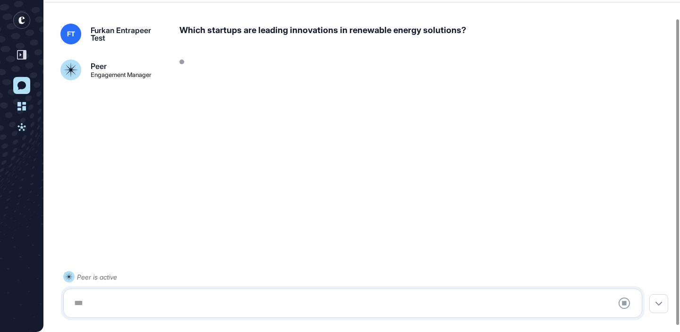
scroll to position [26, 0]
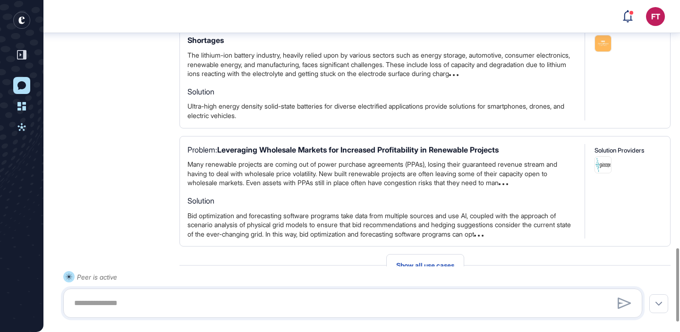
scroll to position [1168, 0]
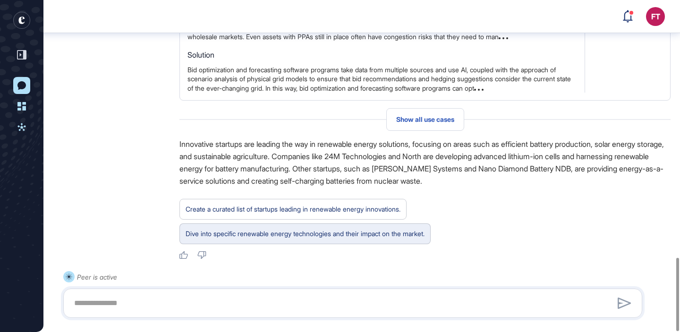
click at [358, 228] on div "Dive into specific renewable energy technologies and their impact on the market." at bounding box center [305, 234] width 239 height 12
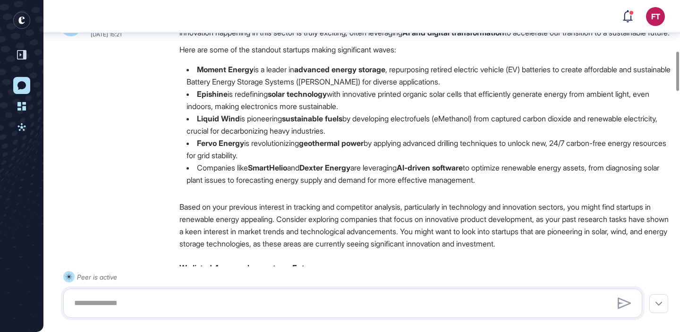
scroll to position [0, 0]
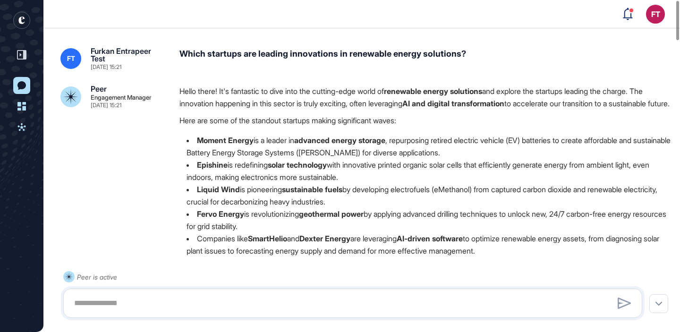
click at [18, 17] on rect "entrapeer-logo" at bounding box center [21, 20] width 17 height 17
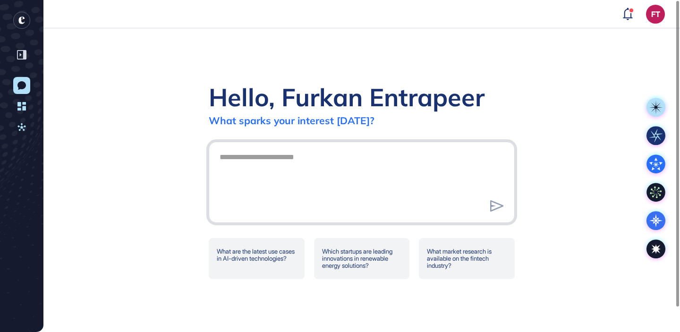
click at [311, 206] on textarea at bounding box center [362, 181] width 296 height 66
type textarea "**********"
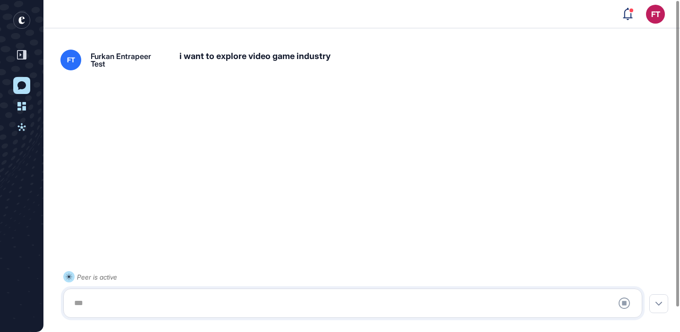
click at [310, 55] on div "i want to explore video game industry" at bounding box center [424, 60] width 491 height 21
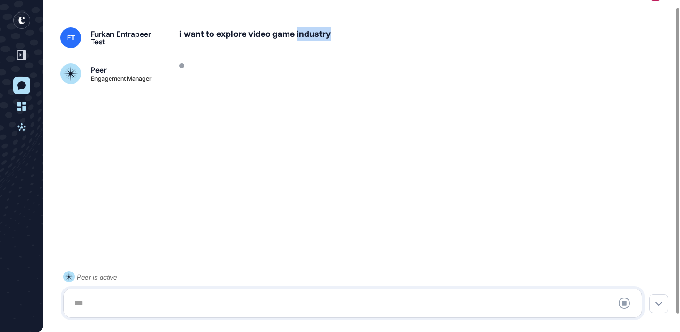
click at [310, 55] on div "FT Furkan Entrapeer Test i want to explore video game industry Peer Engagement …" at bounding box center [361, 55] width 602 height 57
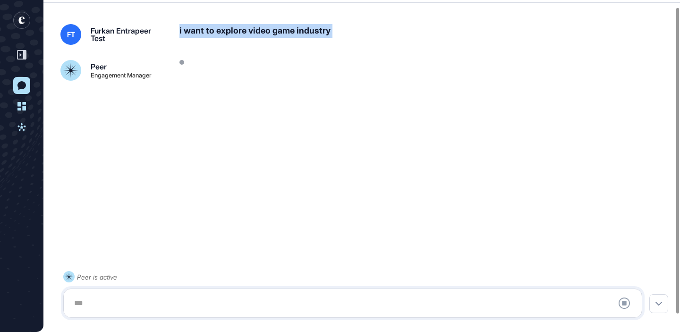
scroll to position [26, 0]
copy div "i want to explore video game industry"
click at [356, 34] on div "i want to explore video game industry" at bounding box center [424, 33] width 491 height 21
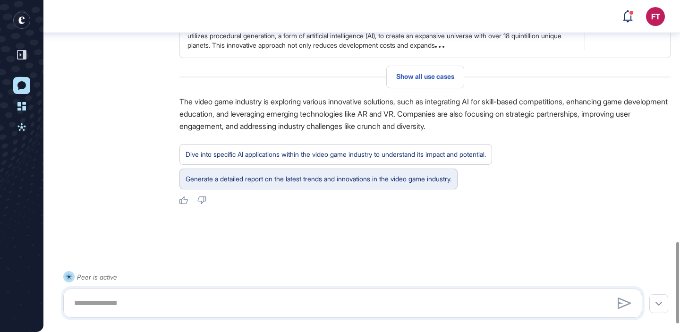
scroll to position [915, 0]
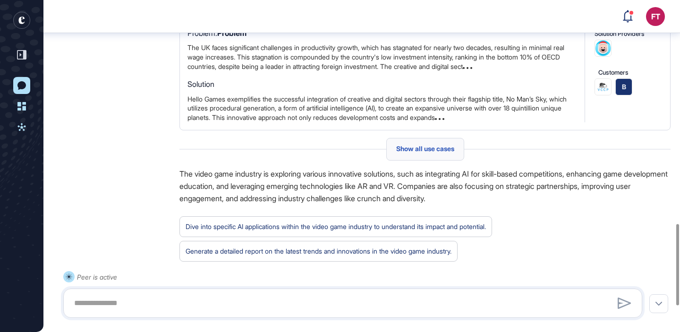
click at [419, 153] on span "Show all use cases" at bounding box center [425, 149] width 58 height 8
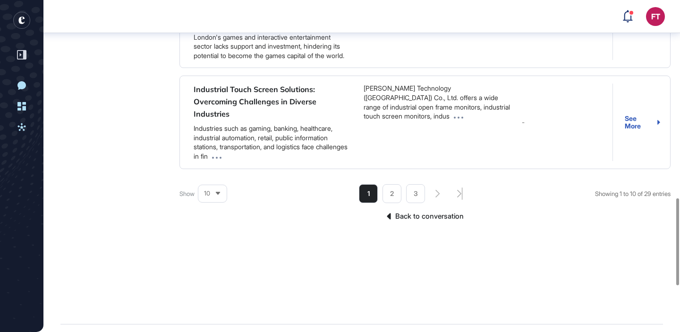
scroll to position [931, 0]
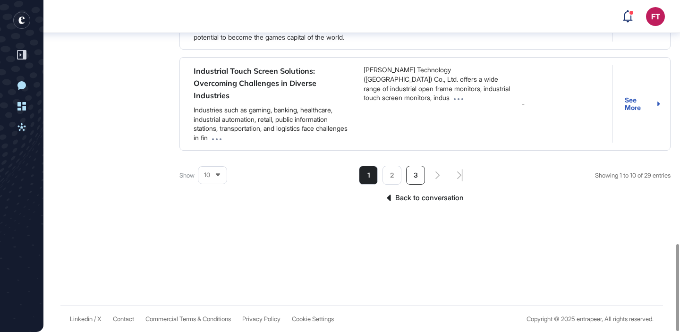
click at [414, 175] on li "3" at bounding box center [415, 175] width 19 height 19
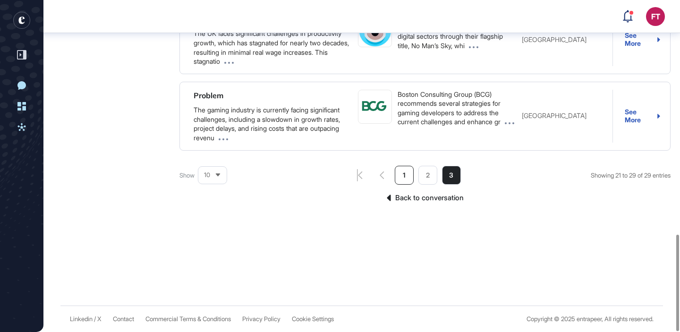
click at [400, 177] on li "1" at bounding box center [404, 175] width 19 height 19
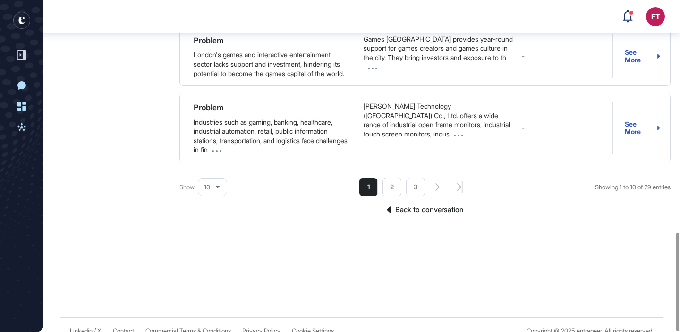
scroll to position [810, 0]
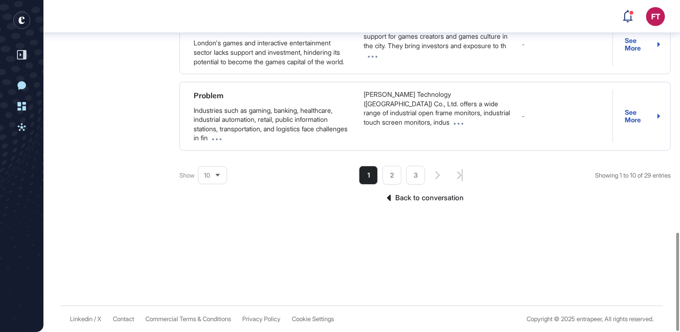
click at [414, 204] on link "Back to conversation" at bounding box center [424, 198] width 491 height 12
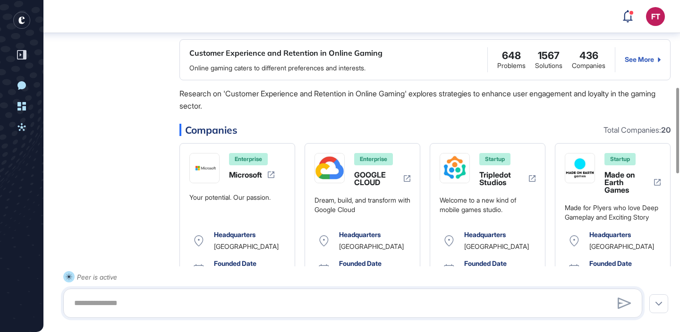
scroll to position [319, 0]
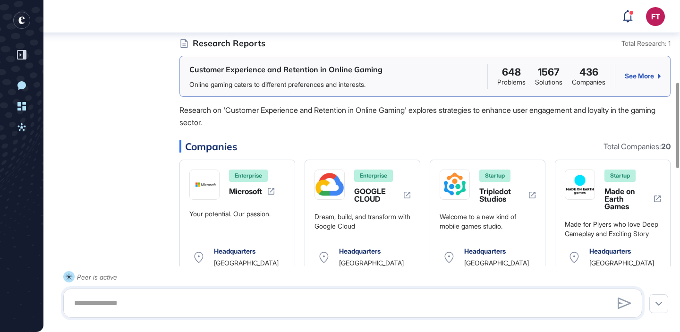
click at [634, 80] on div "See More" at bounding box center [643, 76] width 36 height 8
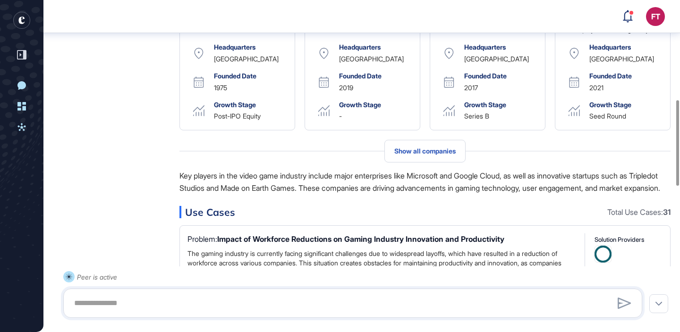
scroll to position [536, 0]
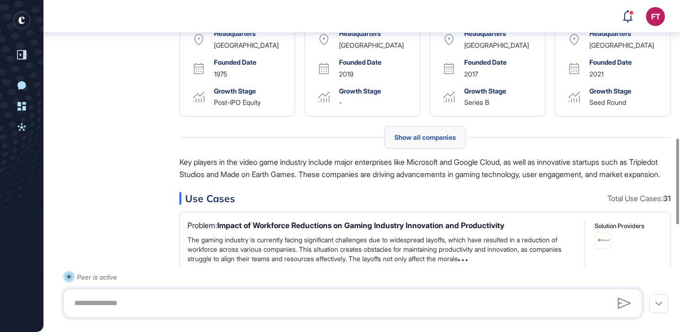
click at [443, 141] on span "Show all companies" at bounding box center [424, 138] width 61 height 8
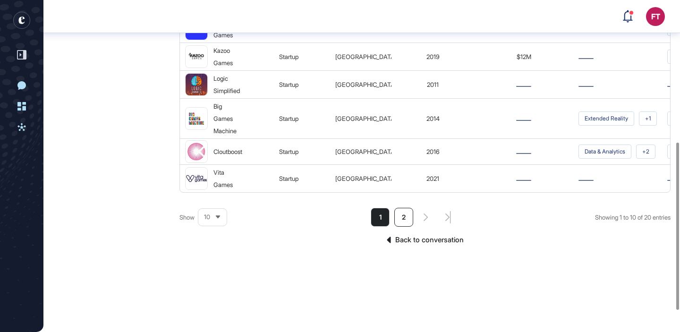
click at [402, 223] on li "2" at bounding box center [403, 217] width 19 height 19
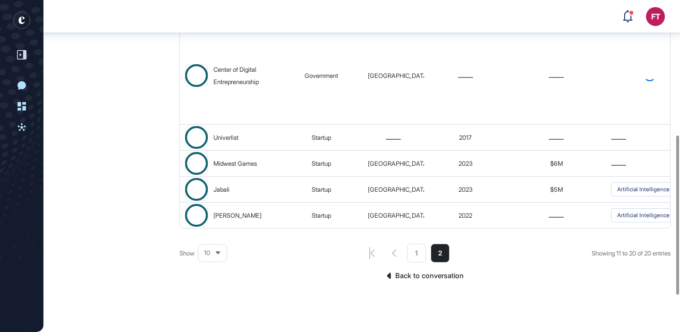
scroll to position [287, 0]
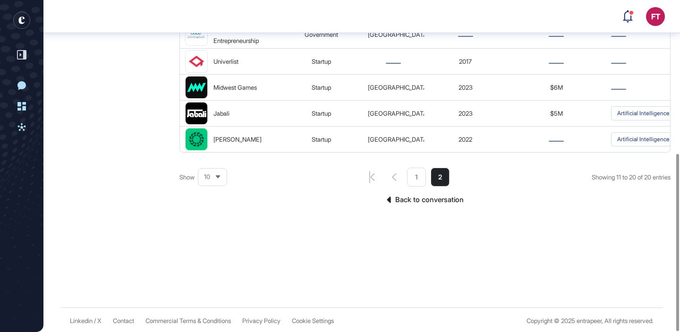
click at [416, 200] on link "Back to conversation" at bounding box center [424, 200] width 491 height 12
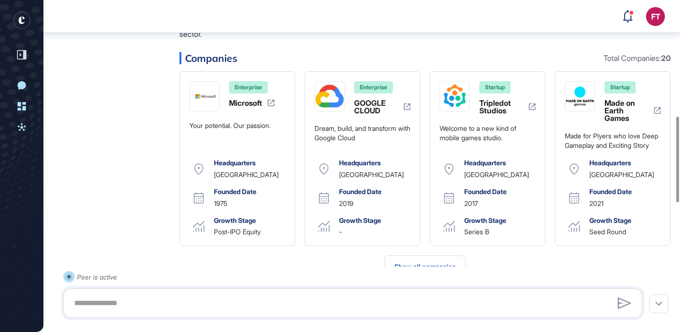
scroll to position [402, 0]
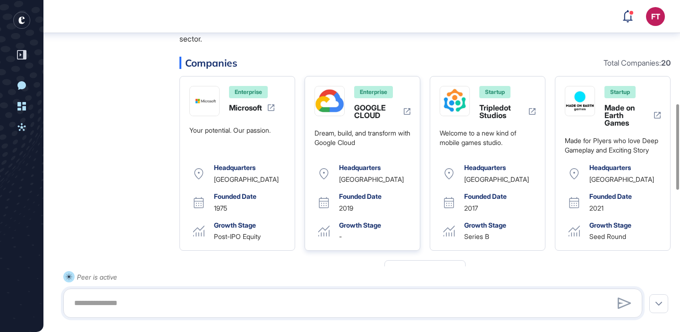
click at [331, 116] on img at bounding box center [329, 100] width 29 height 29
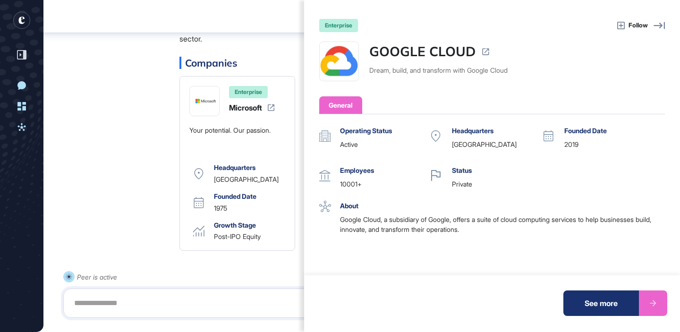
click at [655, 26] on icon at bounding box center [658, 25] width 11 height 11
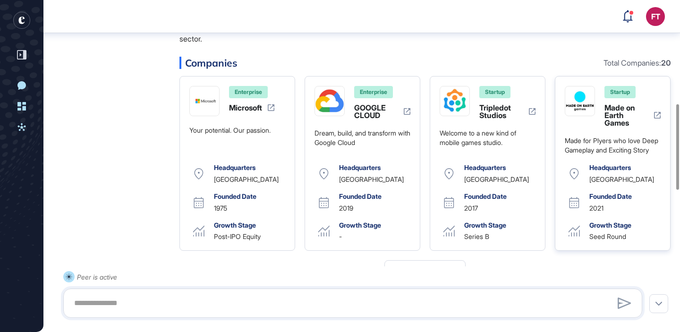
click at [575, 107] on img at bounding box center [579, 100] width 29 height 29
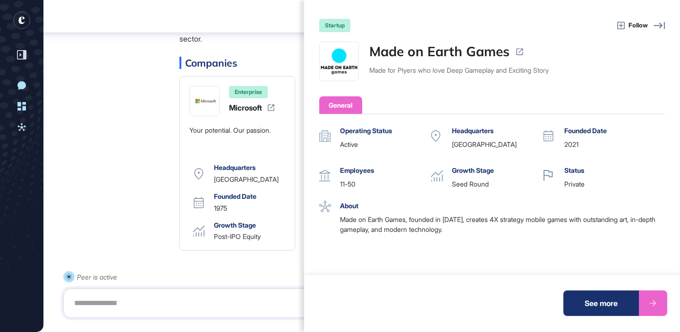
click at [620, 26] on icon at bounding box center [621, 26] width 8 height 8
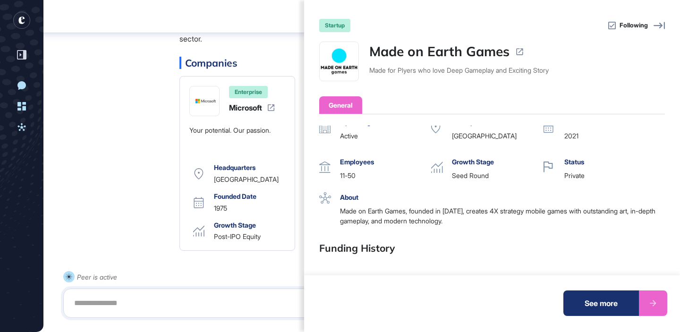
scroll to position [0, 0]
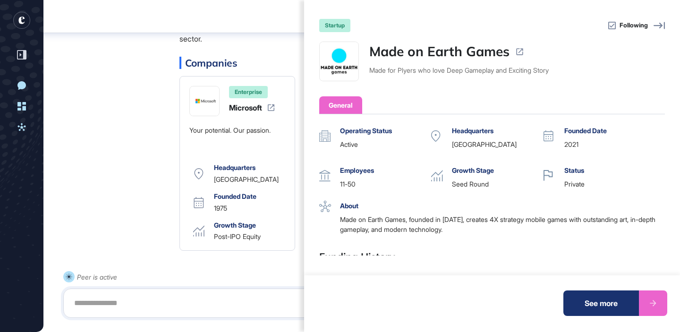
click at [248, 32] on div "startup Following Made on Earth Games Made for Plyers who love Deep Gameplay an…" at bounding box center [340, 166] width 680 height 332
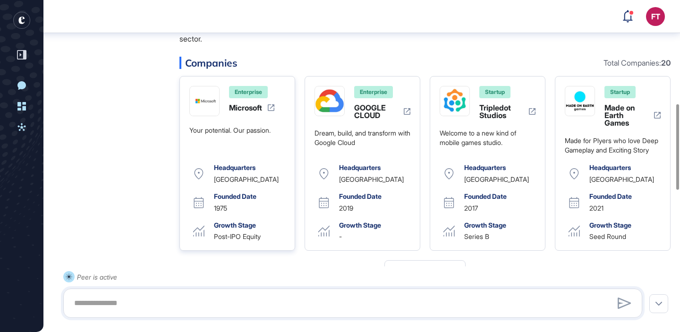
click at [200, 106] on img at bounding box center [204, 101] width 29 height 10
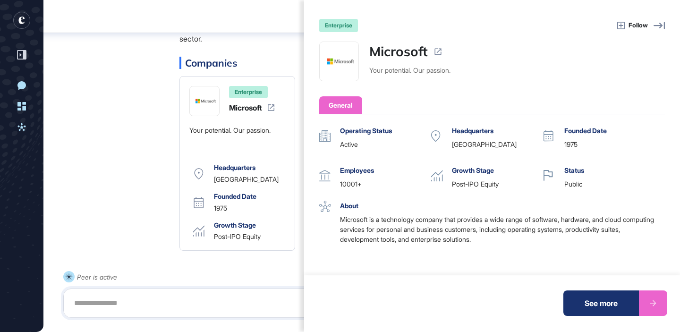
click at [622, 25] on icon at bounding box center [621, 26] width 8 height 8
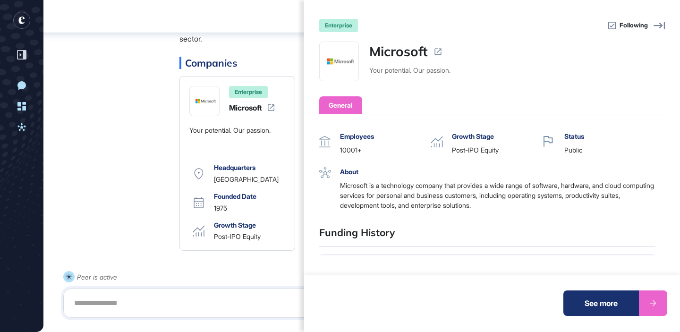
scroll to position [35, 0]
click at [173, 112] on div "enterprise Following Microsoft Your potential. Our passion. General Operating S…" at bounding box center [340, 166] width 680 height 332
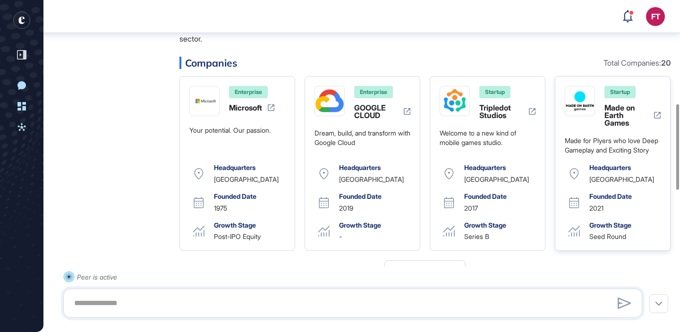
click at [583, 115] on img at bounding box center [579, 100] width 29 height 29
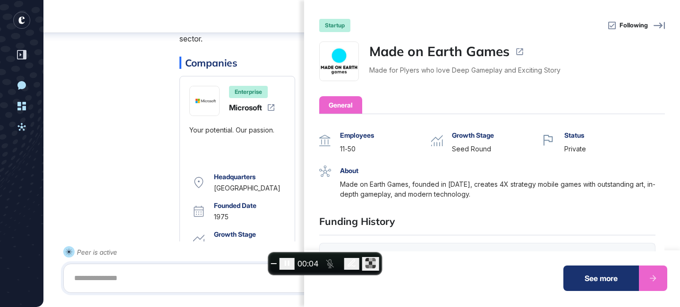
scroll to position [0, 0]
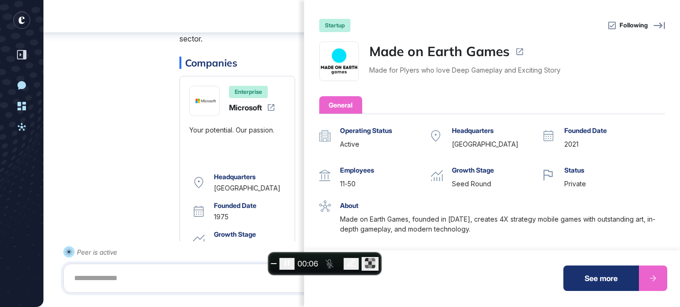
click at [663, 25] on icon at bounding box center [658, 25] width 11 height 11
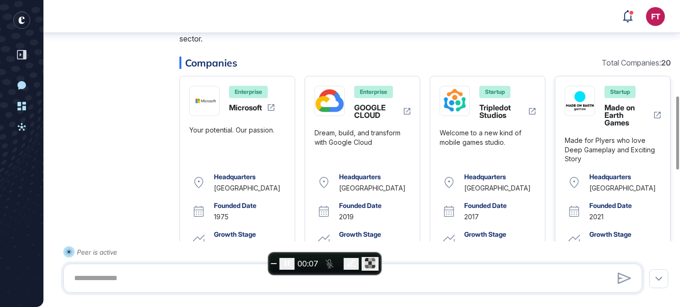
click at [579, 116] on img at bounding box center [579, 100] width 29 height 29
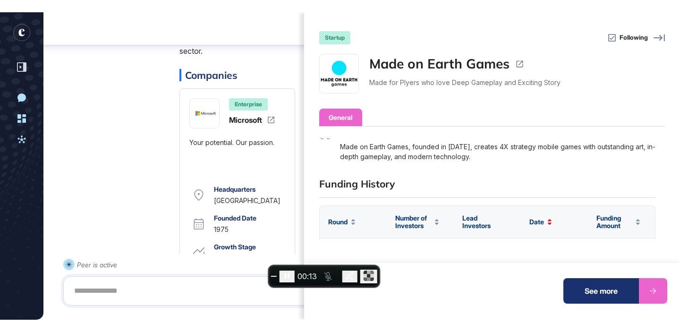
scroll to position [93, 0]
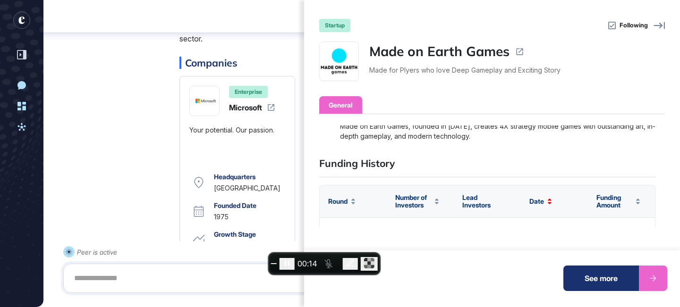
click at [274, 264] on span "End recording" at bounding box center [274, 264] width 0 height 0
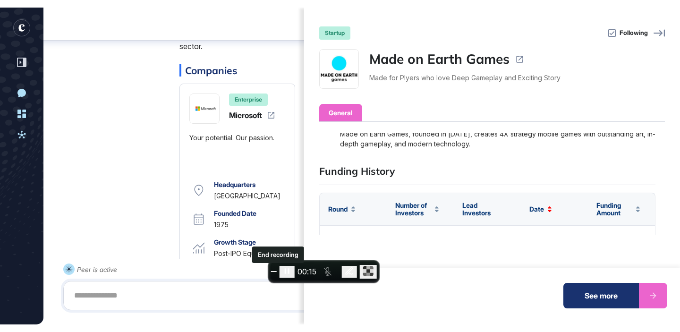
scroll to position [332, 680]
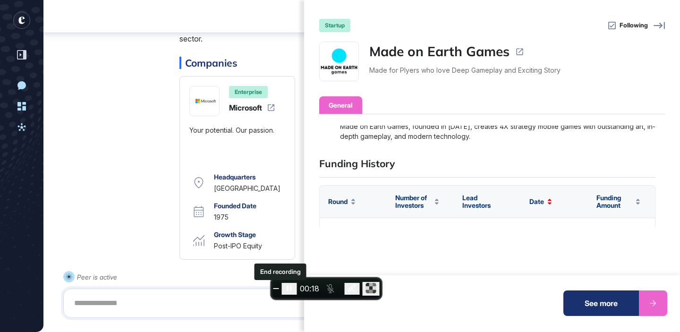
click at [276, 288] on span "End recording" at bounding box center [276, 288] width 0 height 0
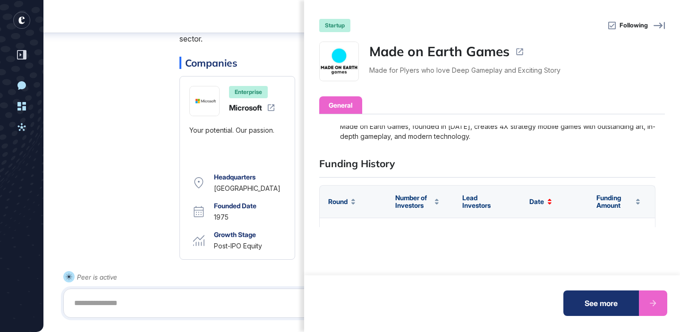
click at [254, 54] on div "startup Following Made on Earth Games Made for Plyers who love Deep Gameplay an…" at bounding box center [340, 166] width 680 height 332
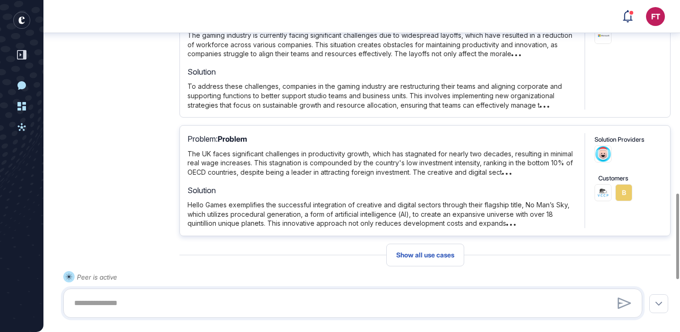
scroll to position [824, 0]
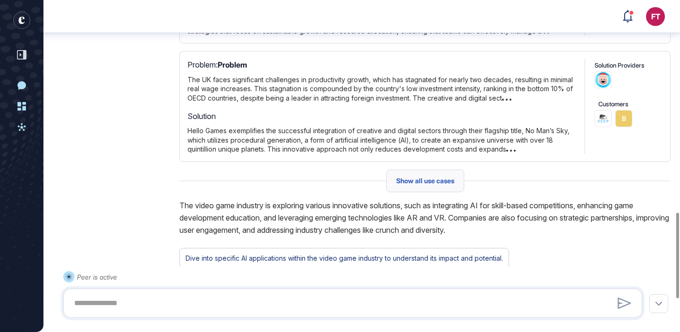
click at [415, 185] on span "Show all use cases" at bounding box center [425, 181] width 58 height 8
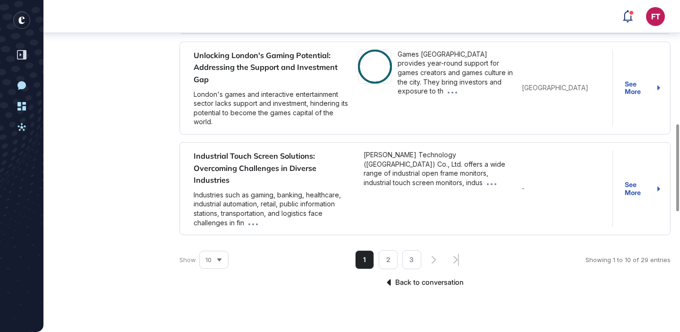
scroll to position [931, 0]
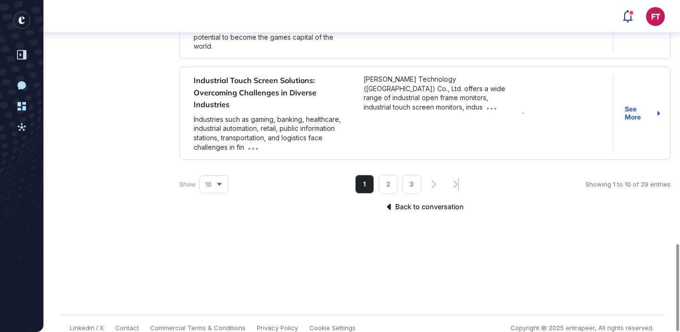
click at [392, 201] on link "Back to conversation" at bounding box center [424, 207] width 491 height 12
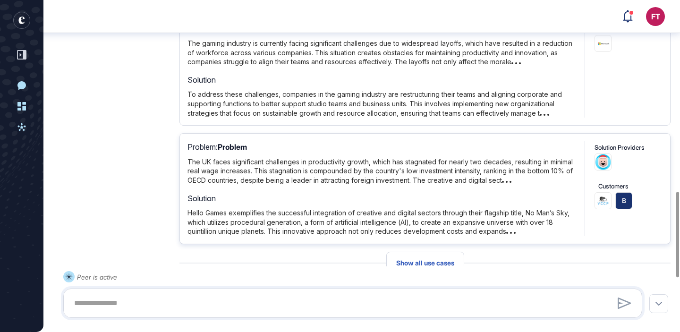
scroll to position [747, 0]
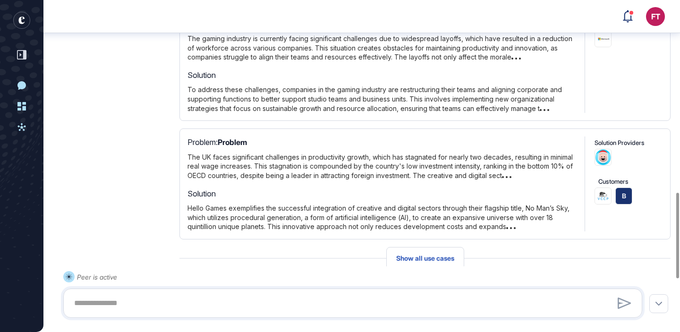
click at [19, 22] on icon "entrapeer-logo" at bounding box center [21, 21] width 6 height 8
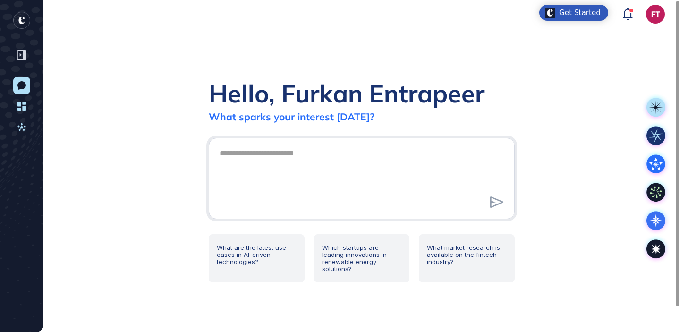
click at [223, 54] on div "Hello, Furkan Entrapeer What sparks your interest today? What are the latest us…" at bounding box center [361, 180] width 636 height 304
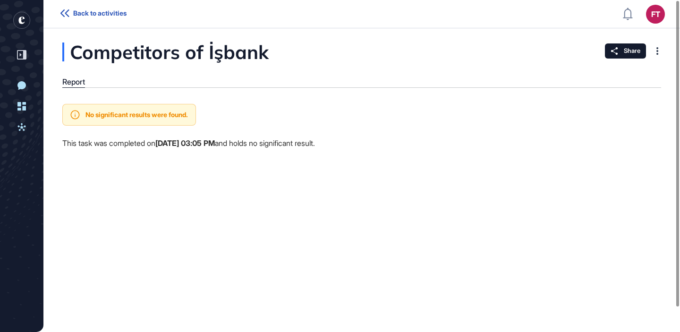
click at [25, 19] on rect "entrapeer-logo" at bounding box center [21, 20] width 17 height 17
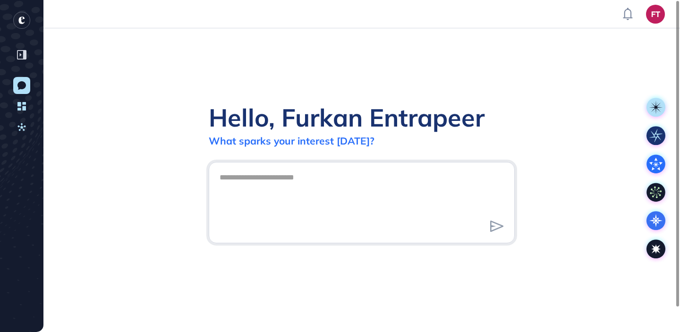
click at [339, 170] on textarea at bounding box center [362, 201] width 296 height 66
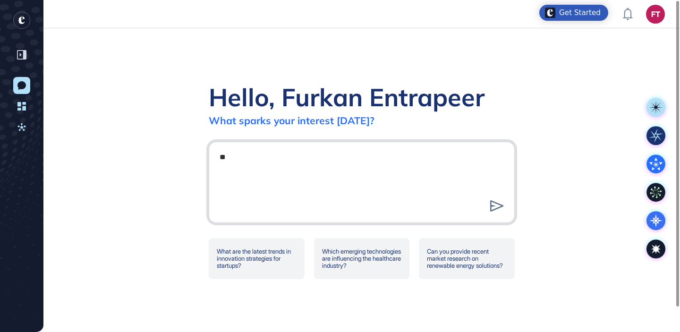
type textarea "*"
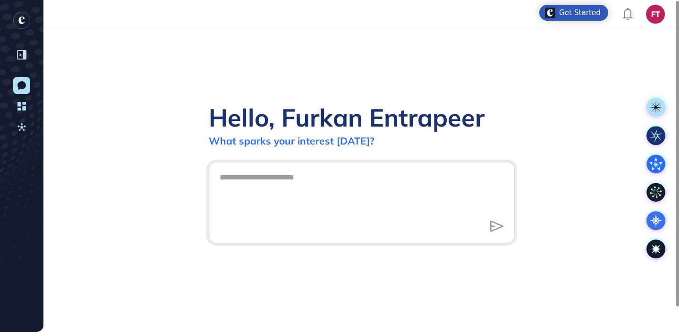
scroll to position [0, 0]
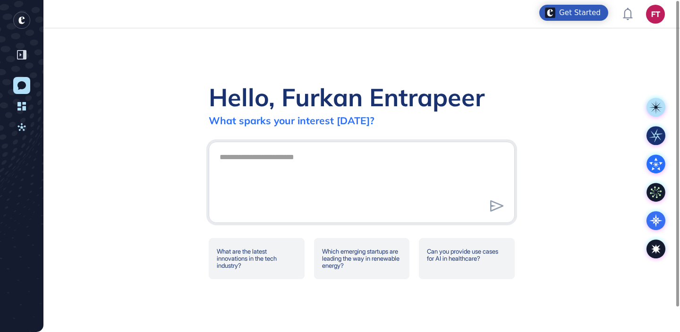
click at [453, 142] on div at bounding box center [362, 182] width 306 height 81
click at [446, 159] on textarea at bounding box center [362, 181] width 296 height 66
type textarea "**********"
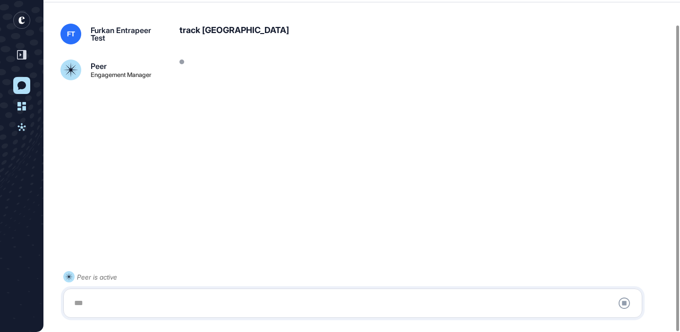
scroll to position [26, 0]
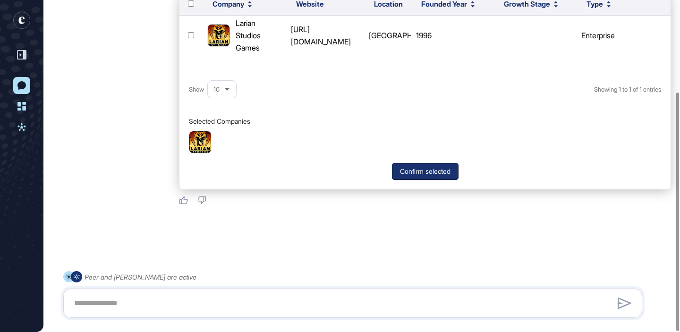
click at [423, 171] on button "Confirm selected" at bounding box center [425, 171] width 67 height 17
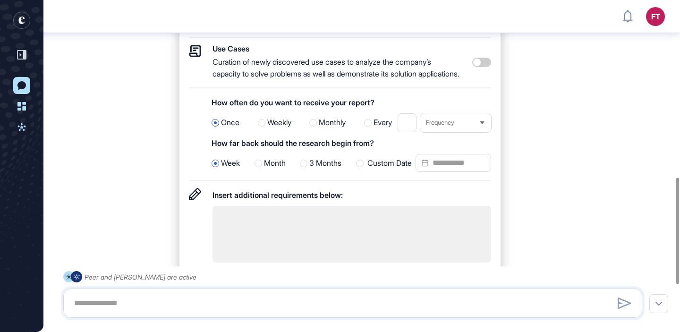
scroll to position [657, 0]
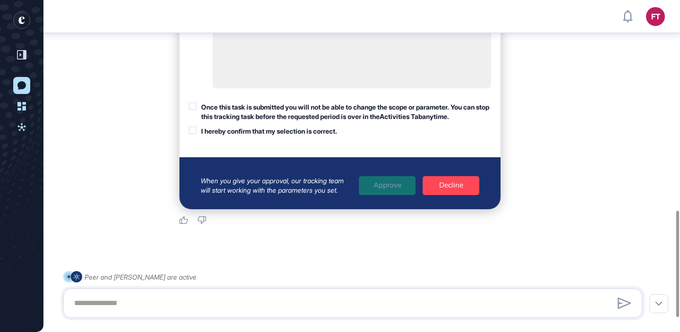
click at [315, 121] on div "Once this task is submitted you will not be able to change the scope or paramet…" at bounding box center [346, 111] width 290 height 18
click at [322, 136] on div "Once this task is submitted you will not be able to change the scope or paramet…" at bounding box center [340, 119] width 302 height 34
click at [319, 136] on div "I hereby confirm that my selection is correct." at bounding box center [269, 131] width 136 height 9
click at [393, 195] on div "Approve" at bounding box center [387, 185] width 57 height 19
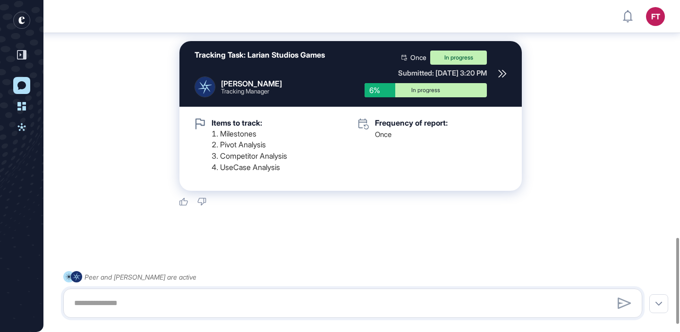
scroll to position [917, 0]
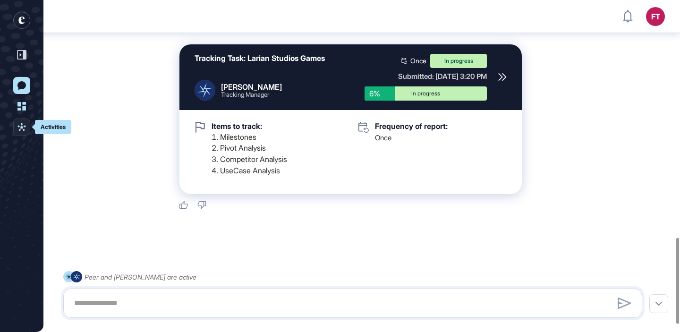
click at [27, 123] on link "Activities" at bounding box center [21, 127] width 17 height 17
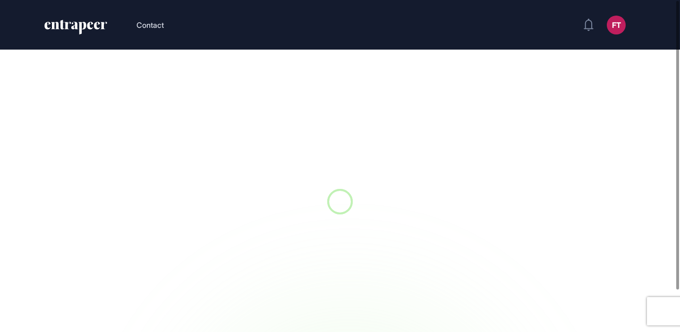
scroll to position [0, 0]
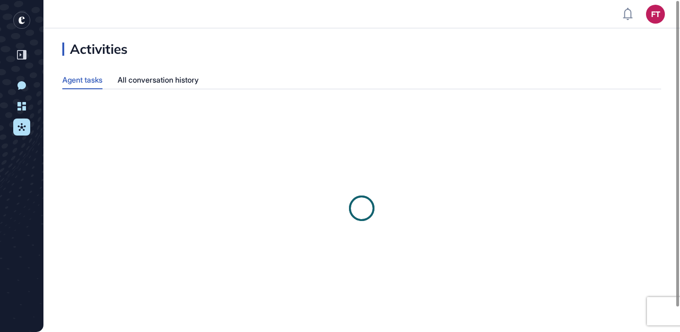
scroll to position [0, 0]
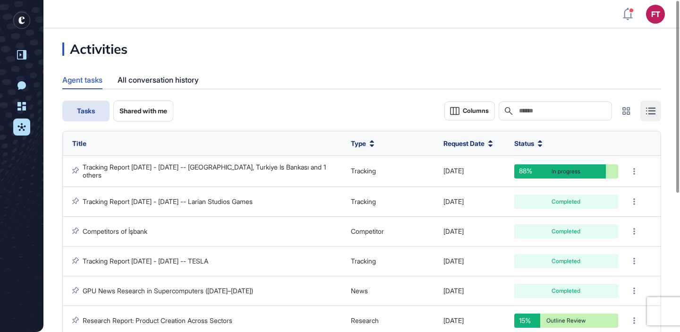
click at [29, 53] on div at bounding box center [22, 55] width 18 height 18
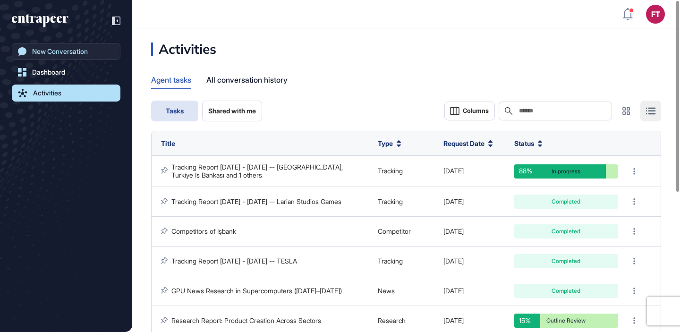
click at [64, 56] on link "New Conversation" at bounding box center [66, 51] width 109 height 17
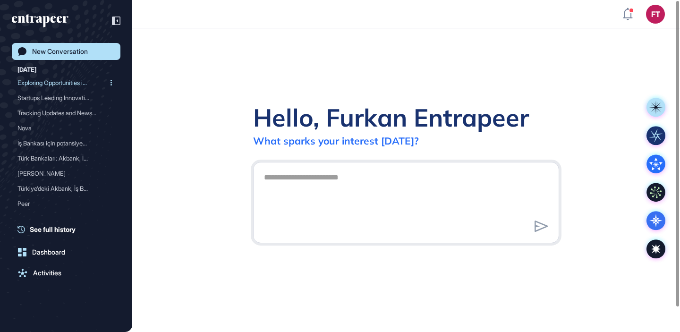
click at [67, 82] on div "Exploring Opportunities i..." at bounding box center [62, 82] width 90 height 15
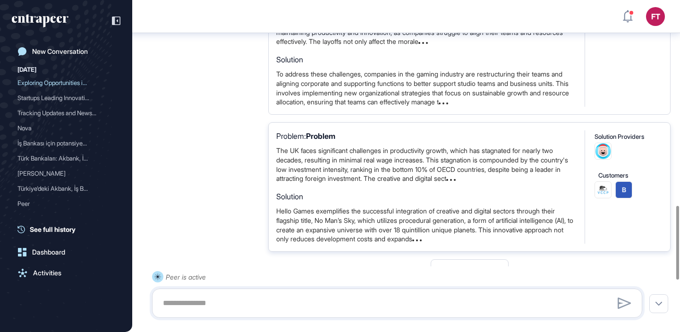
scroll to position [945, 0]
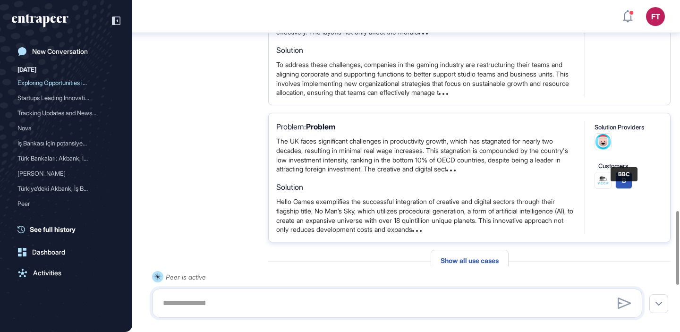
click at [627, 189] on link "B" at bounding box center [623, 180] width 17 height 17
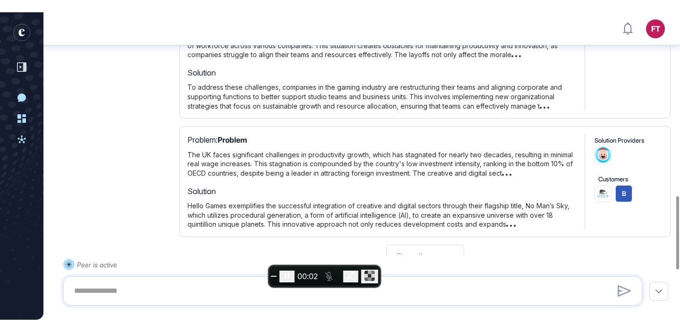
scroll to position [757, 0]
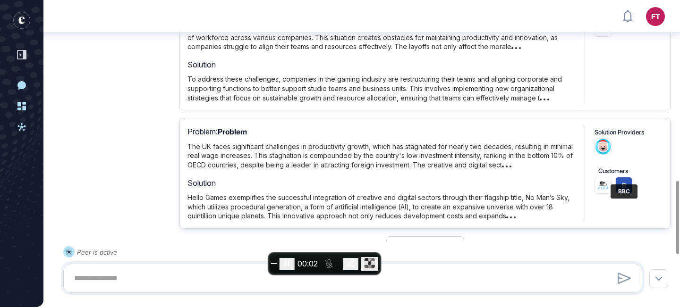
click at [628, 194] on link "B" at bounding box center [623, 185] width 17 height 17
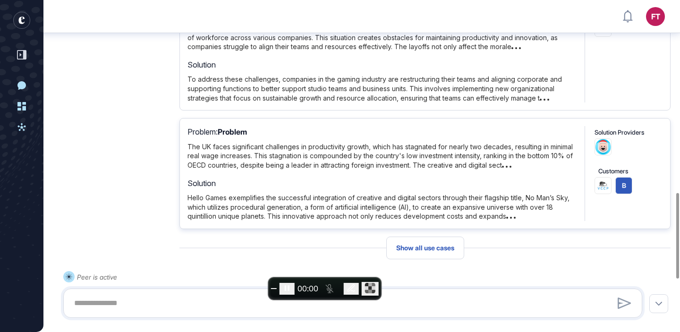
scroll to position [747, 0]
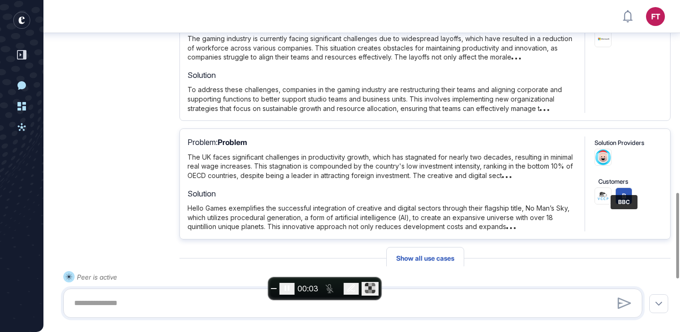
click at [623, 202] on div "B" at bounding box center [624, 196] width 4 height 12
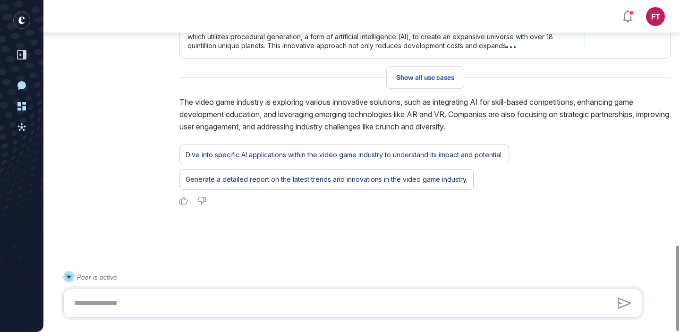
scroll to position [952, 0]
click at [272, 305] on textarea at bounding box center [352, 303] width 568 height 19
type textarea "**********"
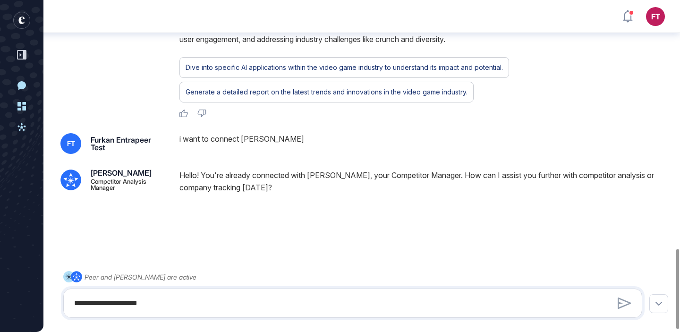
scroll to position [1040, 0]
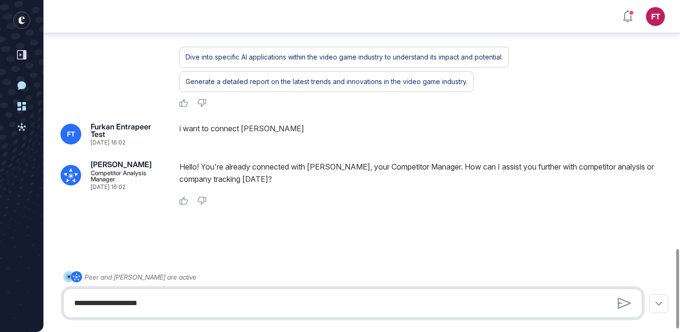
click at [365, 305] on textarea "**********" at bounding box center [352, 303] width 568 height 19
type textarea "******"
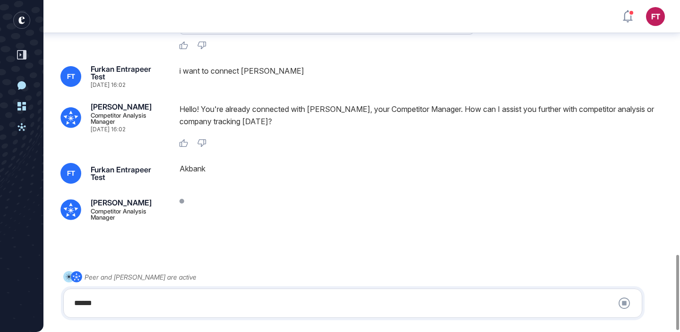
scroll to position [1123, 0]
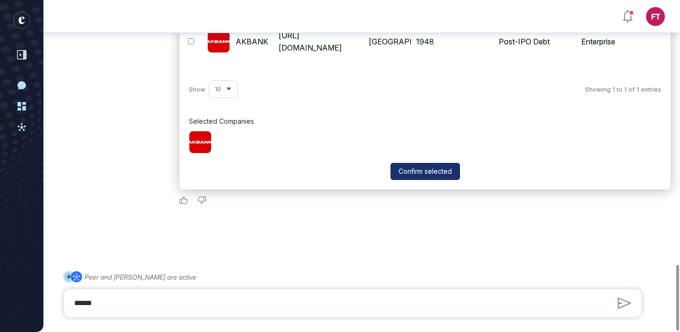
click at [430, 169] on button "Confirm selected" at bounding box center [424, 171] width 69 height 17
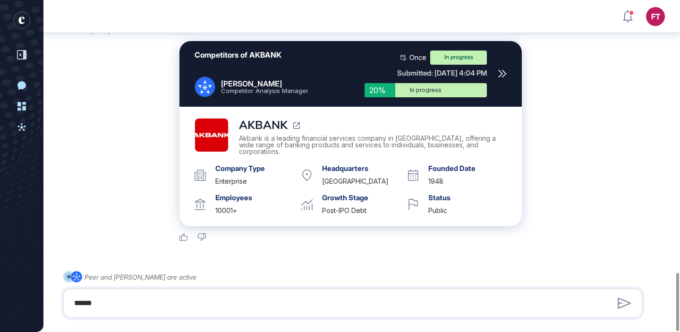
scroll to position [1561, 0]
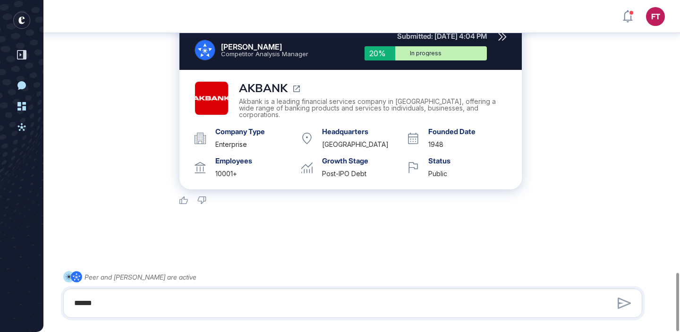
click at [15, 19] on icon "entrapeer-logo" at bounding box center [18, 22] width 15 height 21
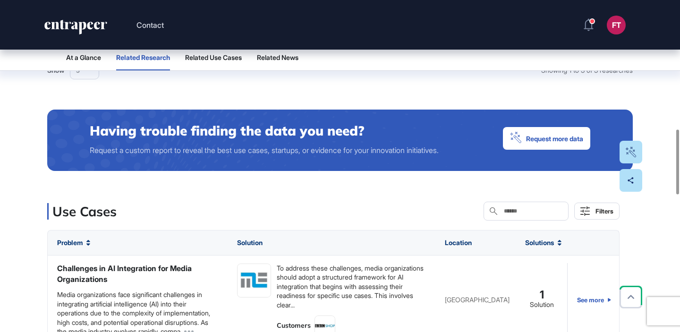
scroll to position [658, 0]
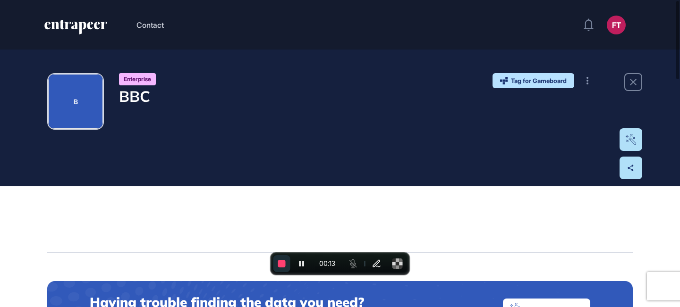
click at [281, 264] on span "End recording" at bounding box center [282, 264] width 8 height 8
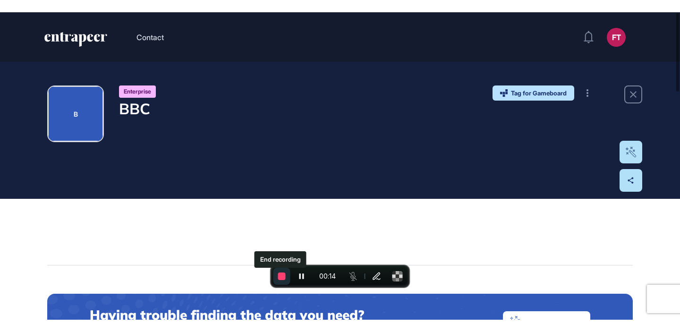
scroll to position [332, 680]
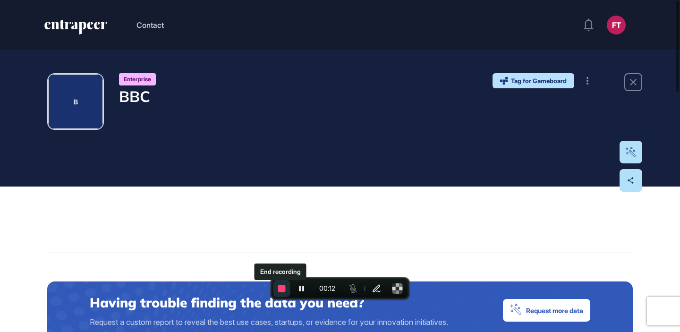
click at [278, 290] on span "End recording" at bounding box center [282, 289] width 8 height 8
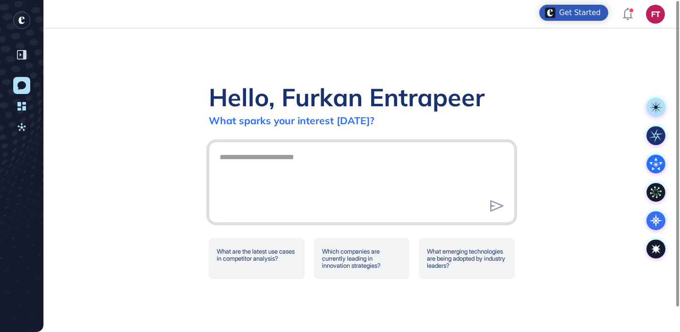
type textarea "*"
type textarea "******"
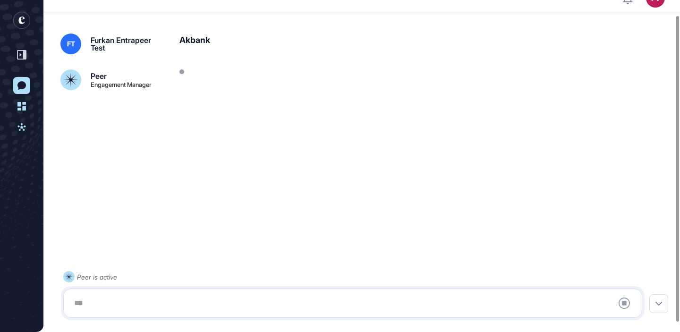
scroll to position [26, 0]
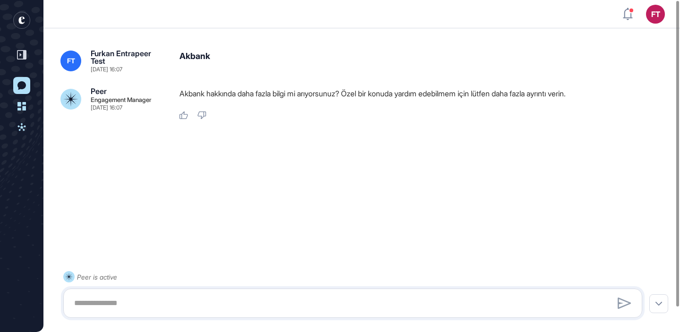
click at [22, 27] on rect "entrapeer-logo" at bounding box center [21, 20] width 17 height 17
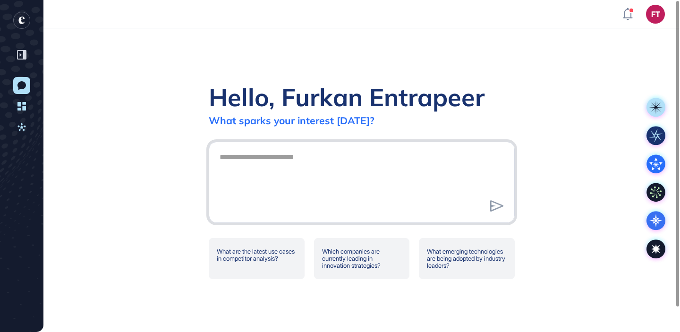
click at [279, 199] on textarea at bounding box center [362, 181] width 296 height 66
type textarea "**********"
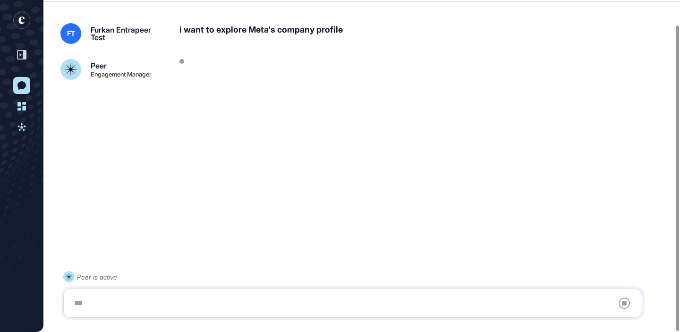
scroll to position [26, 0]
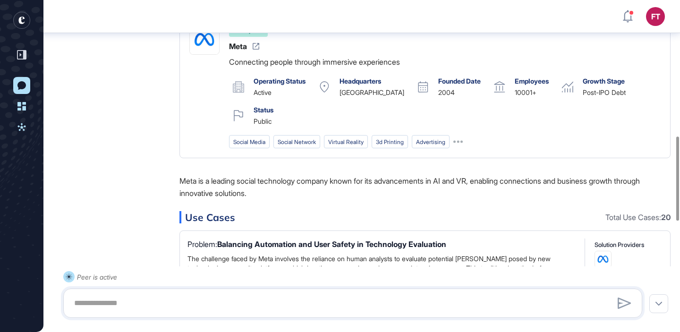
scroll to position [538, 0]
